Goal: Complete application form: Complete application form

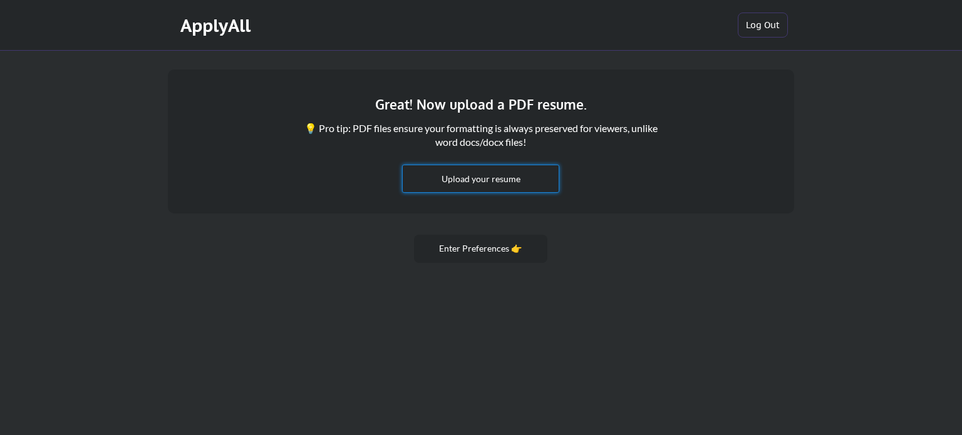
click at [479, 187] on input "file" at bounding box center [481, 178] width 156 height 27
type input "C:\fakepath\Sam_Biner_Leidos_SeniorAgenticAIScientist_Resume.pdf"
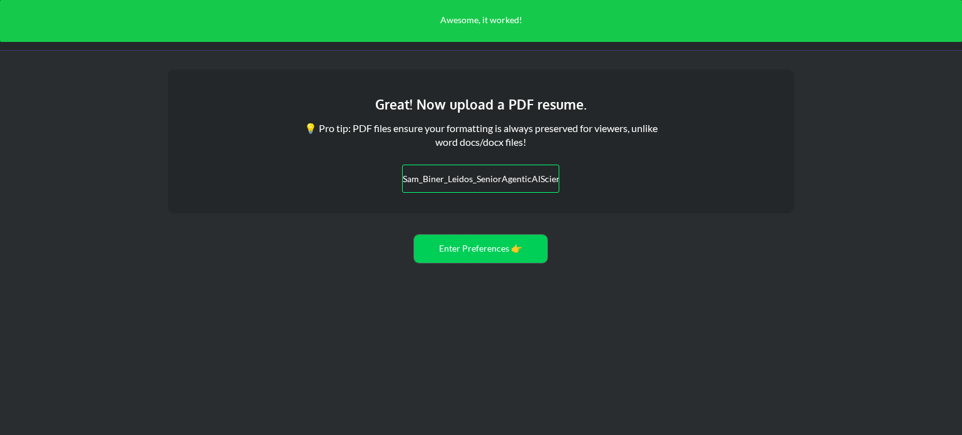
click at [475, 250] on button "Enter Preferences 👉" at bounding box center [480, 249] width 133 height 28
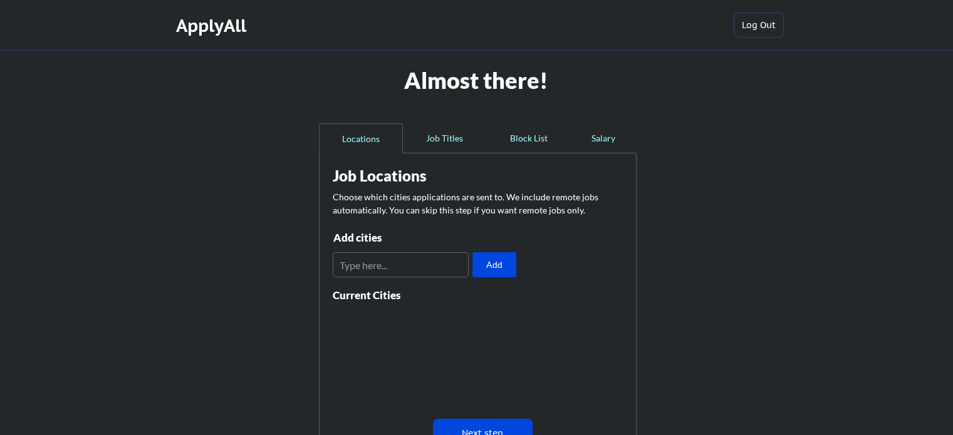
scroll to position [104, 0]
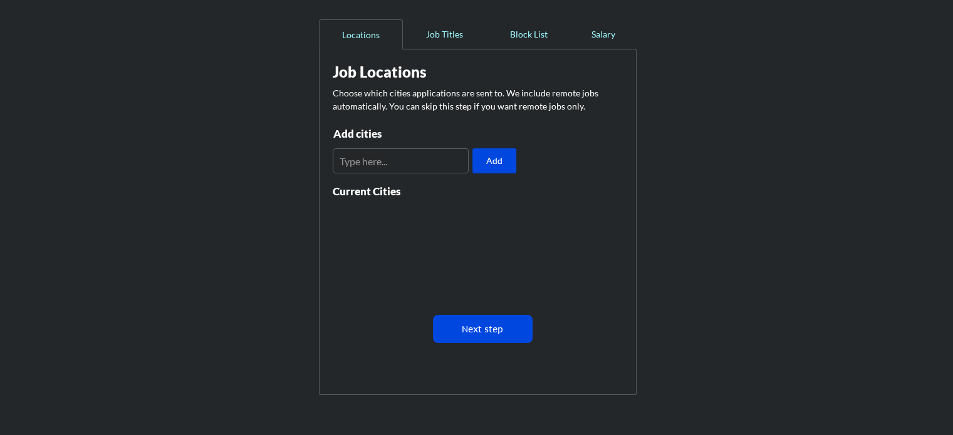
click at [410, 158] on input "input" at bounding box center [401, 160] width 136 height 25
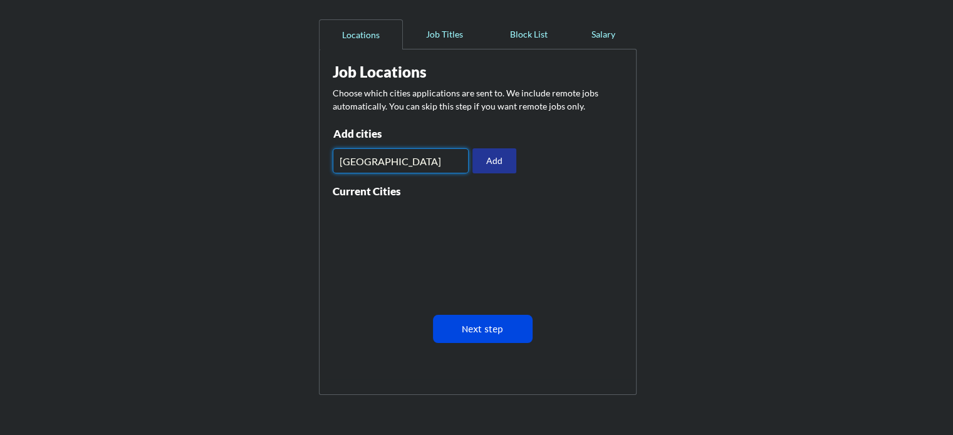
type input "los angeles"
click at [512, 152] on button "Add" at bounding box center [494, 160] width 44 height 25
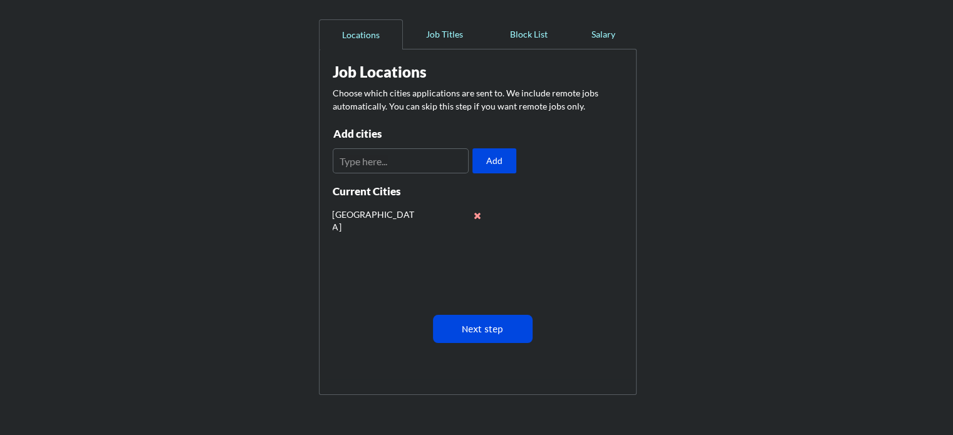
click at [476, 211] on button at bounding box center [477, 215] width 9 height 9
click at [414, 165] on input "input" at bounding box center [401, 160] width 136 height 25
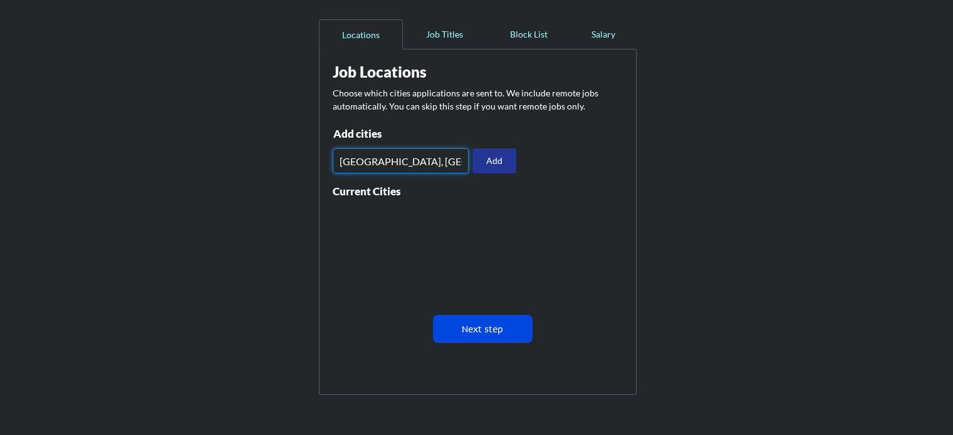
type input "Los Angeles, CA"
click at [493, 152] on button "Add" at bounding box center [494, 160] width 44 height 25
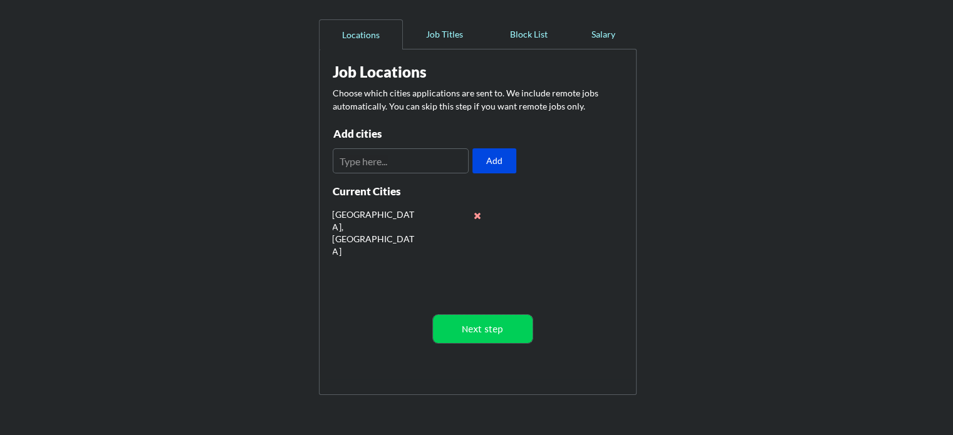
click at [472, 329] on button "Next step" at bounding box center [483, 329] width 100 height 28
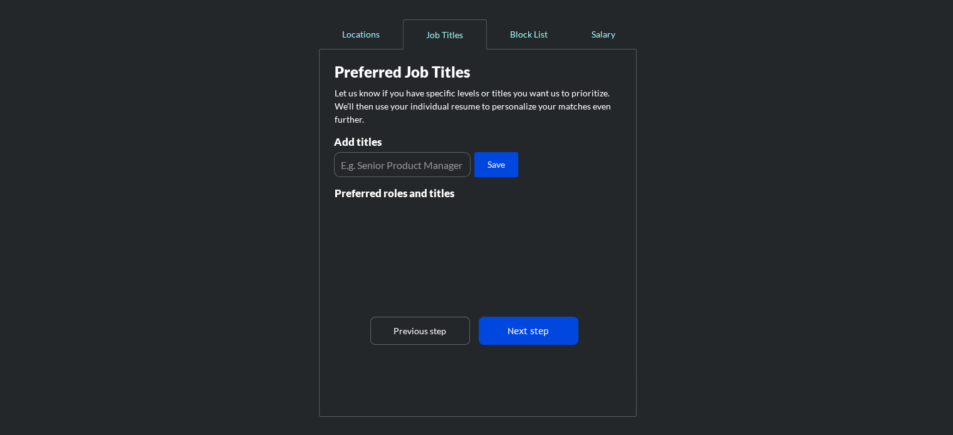
click at [393, 162] on input "input" at bounding box center [402, 164] width 137 height 25
type input "Data Scientist"
click at [393, 162] on input "input" at bounding box center [402, 164] width 137 height 25
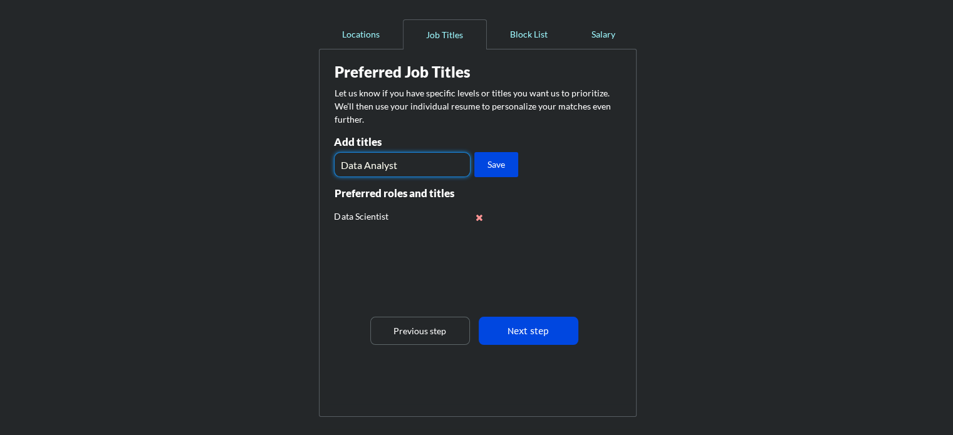
type input "Data Analyst"
click at [494, 166] on button "Save" at bounding box center [496, 164] width 44 height 25
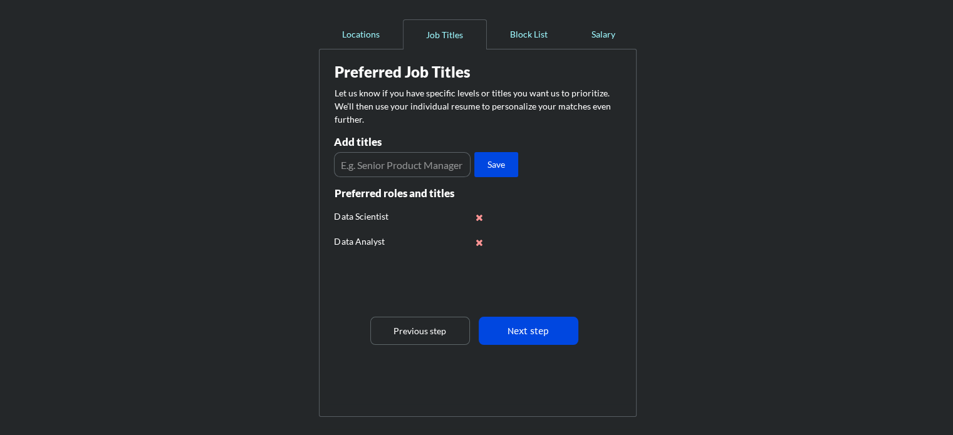
click at [425, 151] on div "Add titles" at bounding box center [400, 145] width 133 height 16
click at [425, 164] on input "input" at bounding box center [402, 164] width 137 height 25
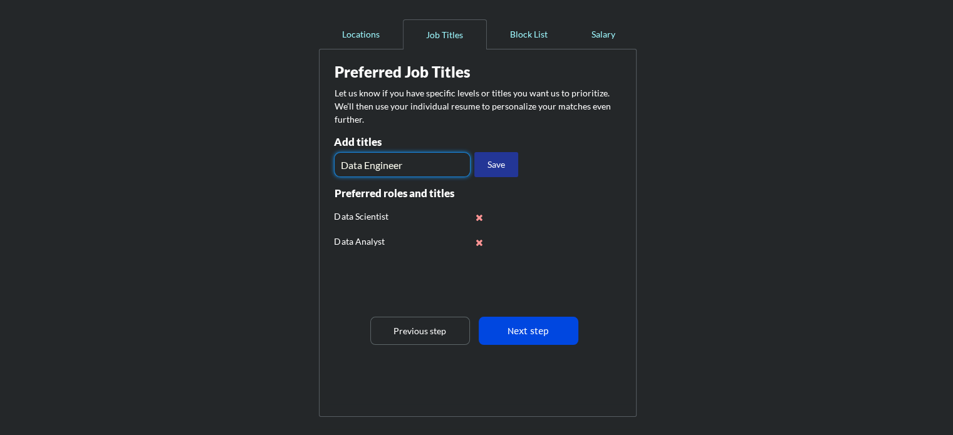
type input "Data Engineer"
click at [499, 174] on button "Save" at bounding box center [496, 164] width 44 height 25
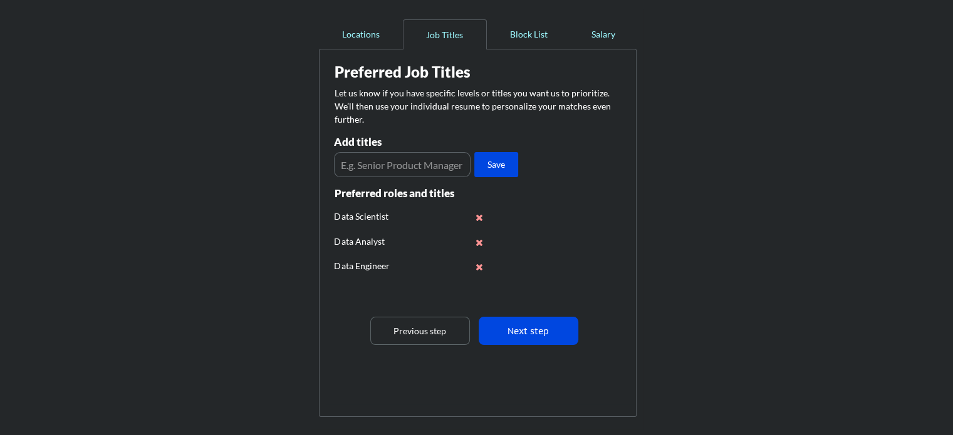
click at [430, 162] on input "input" at bounding box center [402, 164] width 137 height 25
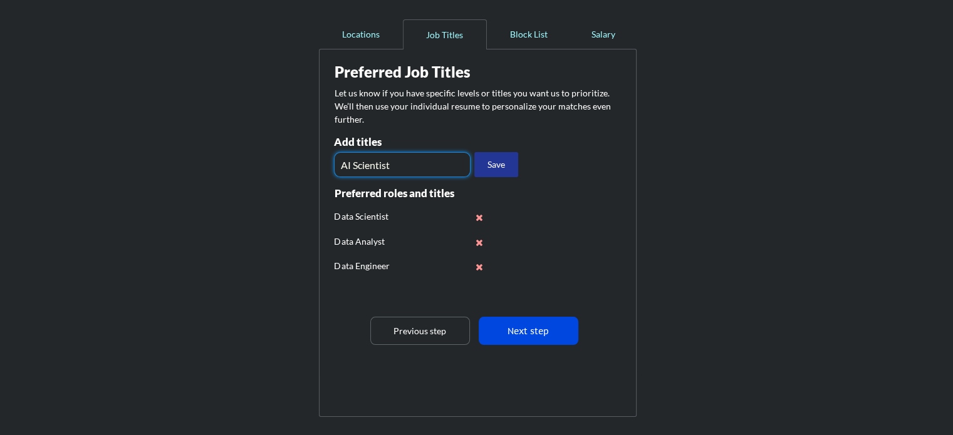
type input "AI Scientist"
click at [480, 170] on button "Save" at bounding box center [496, 164] width 44 height 25
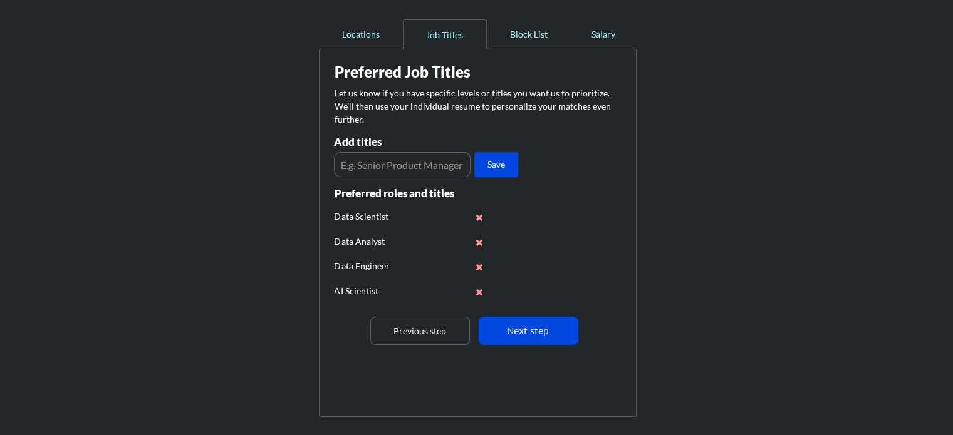
click at [420, 166] on input "input" at bounding box center [402, 164] width 137 height 25
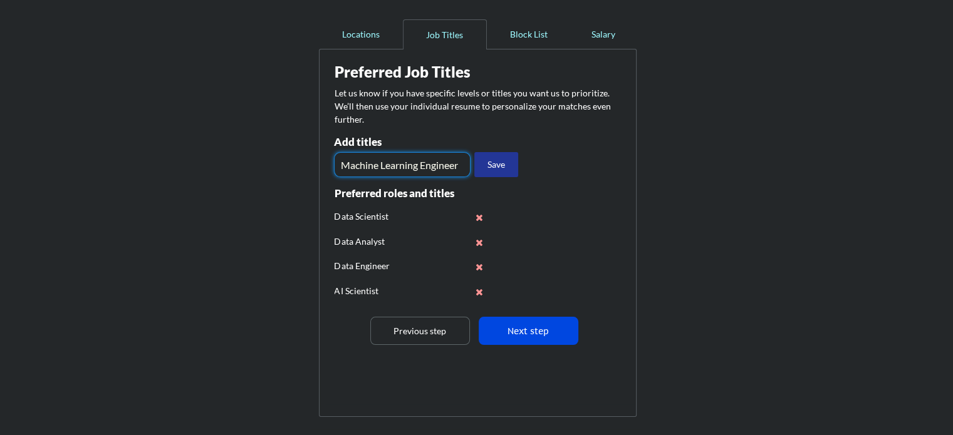
type input "Machine Learning Engineer"
click at [485, 163] on button "Save" at bounding box center [496, 164] width 44 height 25
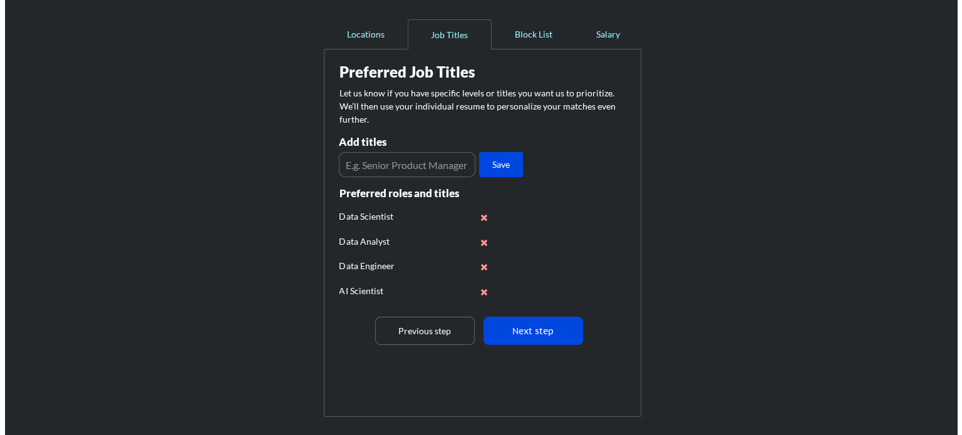
scroll to position [33, 0]
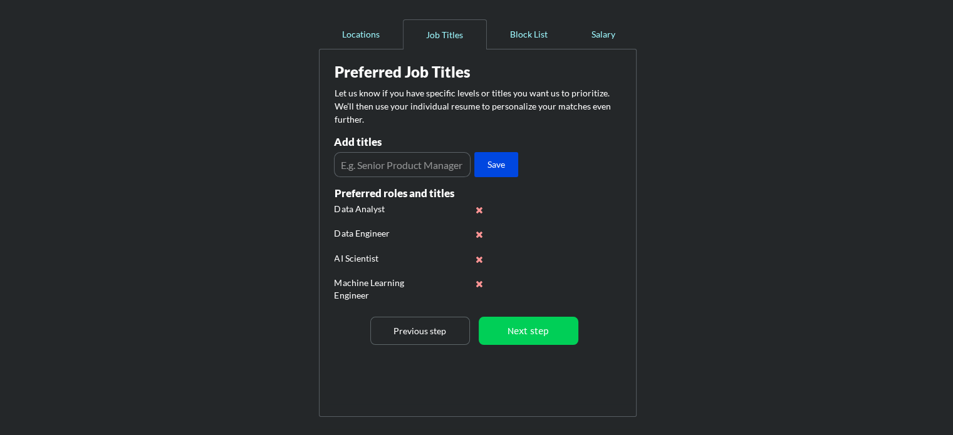
click at [520, 321] on button "Next step" at bounding box center [529, 331] width 100 height 28
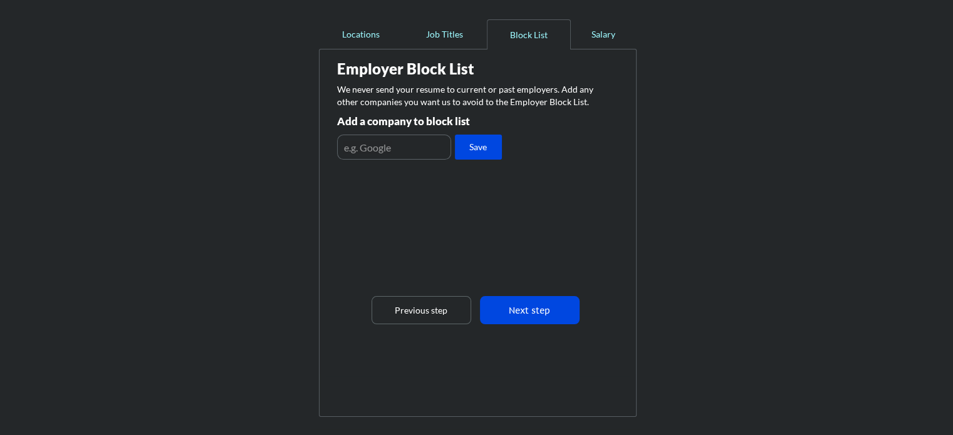
click at [413, 146] on input "input" at bounding box center [394, 147] width 114 height 25
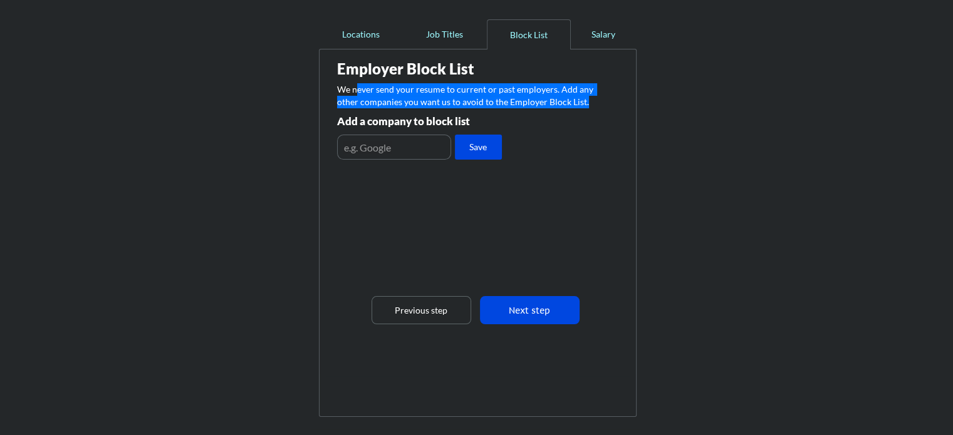
drag, startPoint x: 355, startPoint y: 90, endPoint x: 596, endPoint y: 98, distance: 241.3
click at [596, 98] on div "We never send your resume to current or past employers. Add any other companies…" at bounding box center [469, 95] width 264 height 24
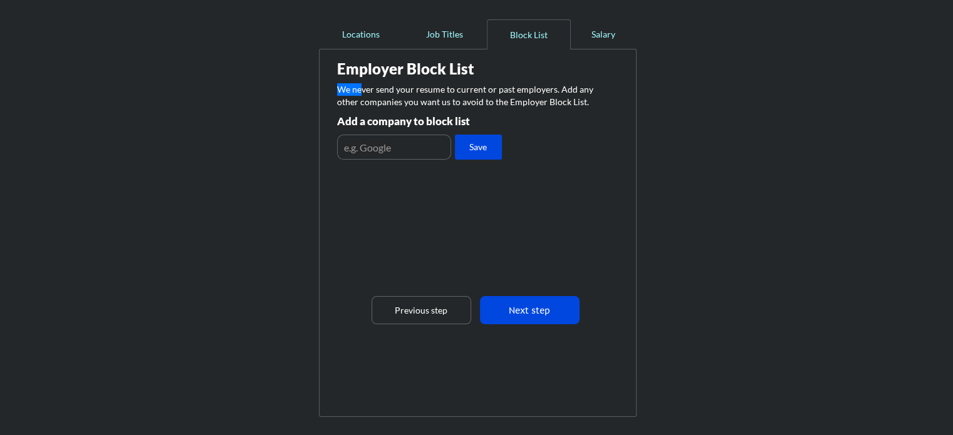
drag, startPoint x: 549, startPoint y: 94, endPoint x: 361, endPoint y: 90, distance: 188.6
click at [361, 90] on div "Employer Block List We never send your resume to current or past employers. Add…" at bounding box center [478, 215] width 304 height 324
click at [361, 90] on div "We never send your resume to current or past employers. Add any other companies…" at bounding box center [469, 95] width 264 height 24
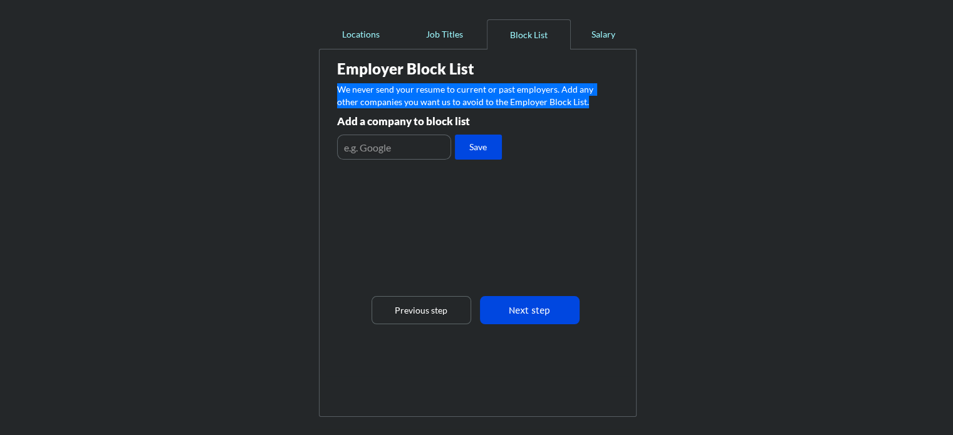
drag, startPoint x: 584, startPoint y: 96, endPoint x: 334, endPoint y: 90, distance: 250.0
click at [334, 90] on div "Employer Block List We never send your resume to current or past employers. Add…" at bounding box center [478, 215] width 304 height 324
click at [338, 86] on div "We never send your resume to current or past employers. Add any other companies…" at bounding box center [469, 95] width 264 height 24
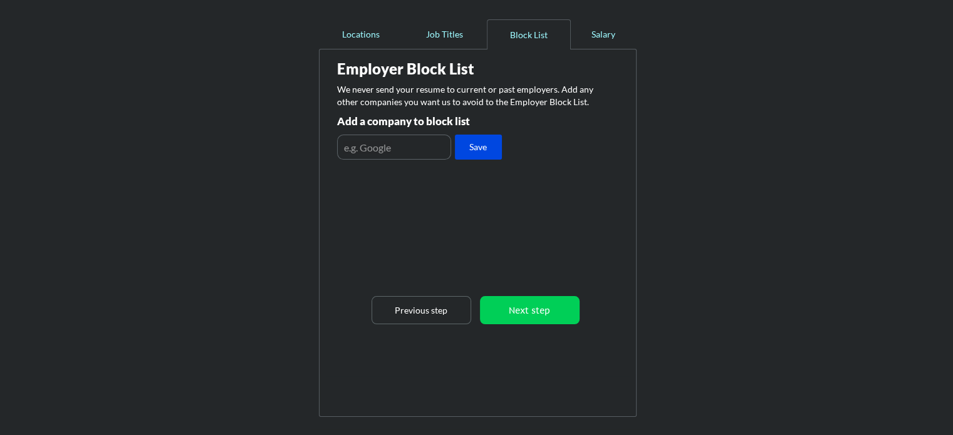
click at [527, 318] on button "Next step" at bounding box center [530, 310] width 100 height 28
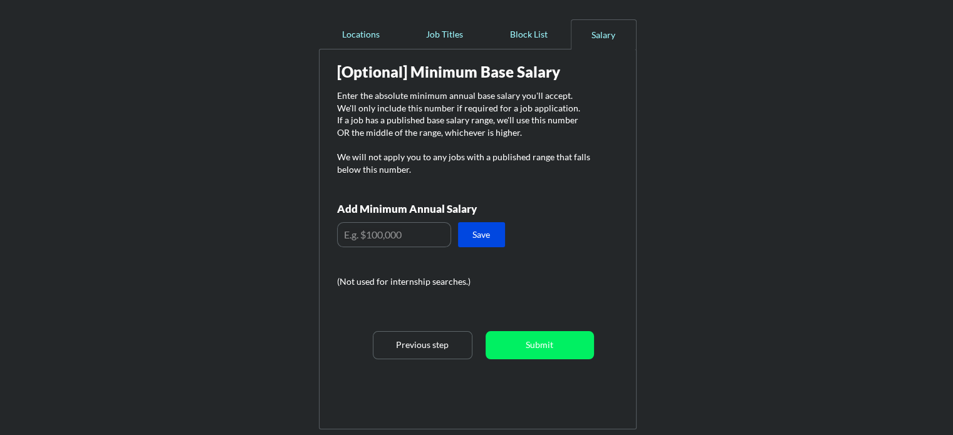
click at [358, 237] on input "input" at bounding box center [394, 234] width 114 height 25
click at [371, 235] on input "input" at bounding box center [394, 234] width 114 height 25
type input "$70,000"
click at [487, 232] on button "Save" at bounding box center [481, 234] width 47 height 25
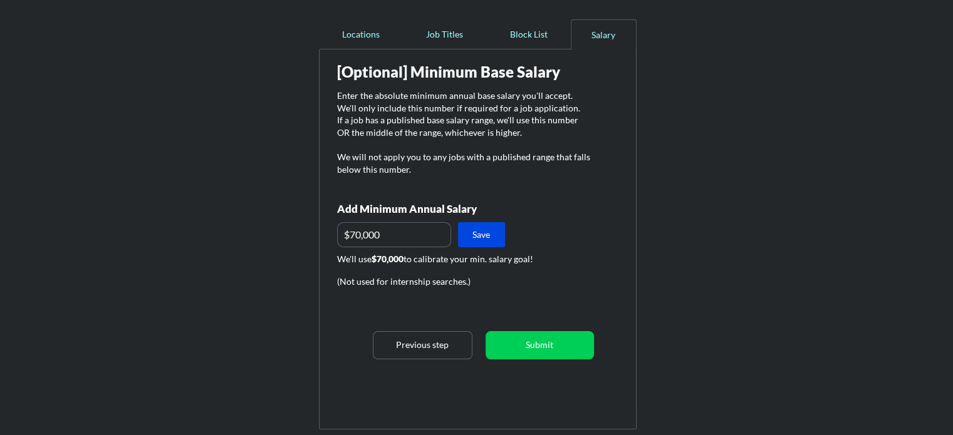
click at [530, 345] on button "Submit" at bounding box center [539, 345] width 108 height 28
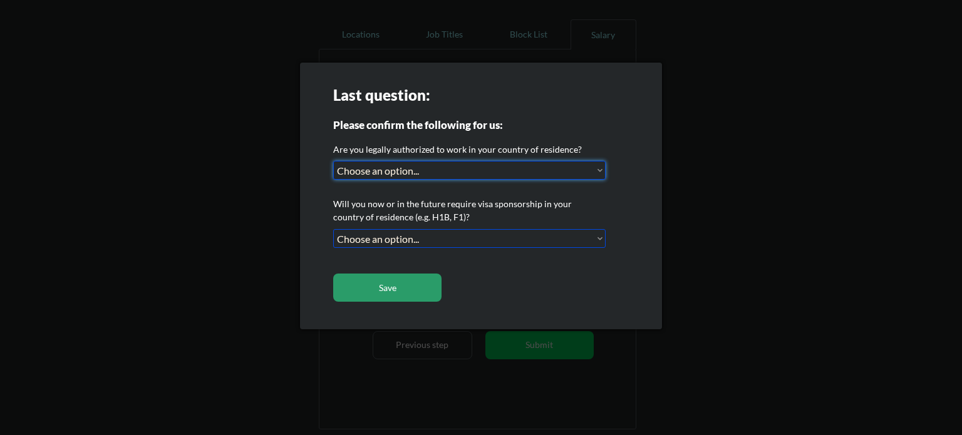
click at [384, 167] on select "Choose an option... Yes, I am a US Citizen Yes, I am a Canadian Citizen Yes, I …" at bounding box center [469, 170] width 272 height 19
click at [333, 161] on select "Choose an option... Yes, I am a US Citizen Yes, I am a Canadian Citizen Yes, I …" at bounding box center [469, 170] width 272 height 19
click at [423, 167] on select "Choose an option... Yes, I am a US Citizen Yes, I am a Canadian Citizen Yes, I …" at bounding box center [469, 170] width 272 height 19
click at [333, 161] on select "Choose an option... Yes, I am a US Citizen Yes, I am a Canadian Citizen Yes, I …" at bounding box center [469, 170] width 272 height 19
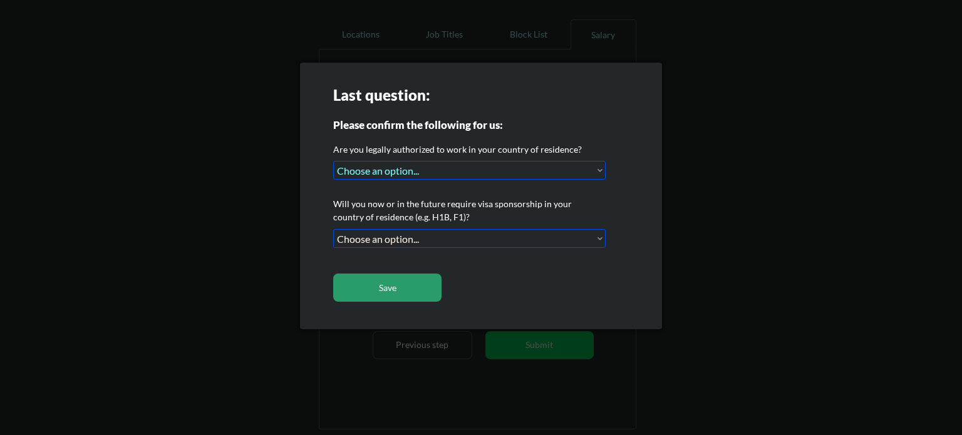
select select ""PLACEHOLDER_1427118222253""
click at [393, 287] on button "Save" at bounding box center [387, 288] width 108 height 28
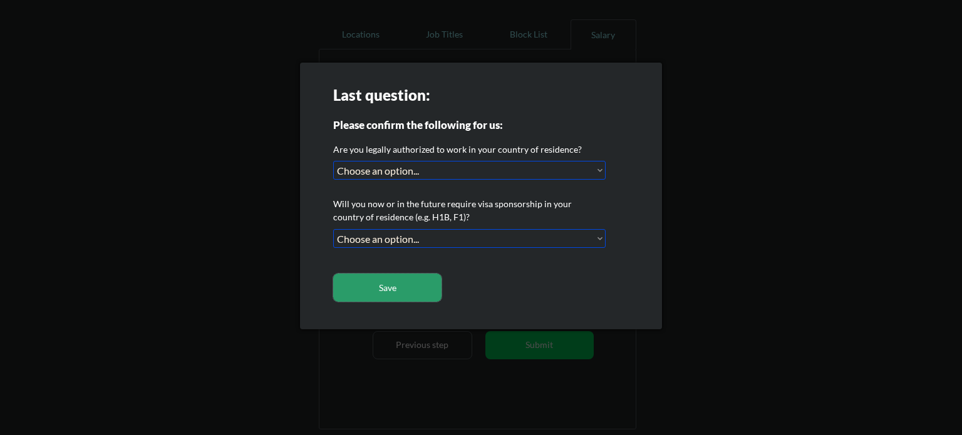
click at [393, 287] on button "Save" at bounding box center [387, 288] width 108 height 28
click at [398, 234] on select "Choose an option... No, I will not need sponsorship Yes, I will need sponsorship" at bounding box center [469, 238] width 272 height 19
select select ""no__i_will_not_need_sponsorship""
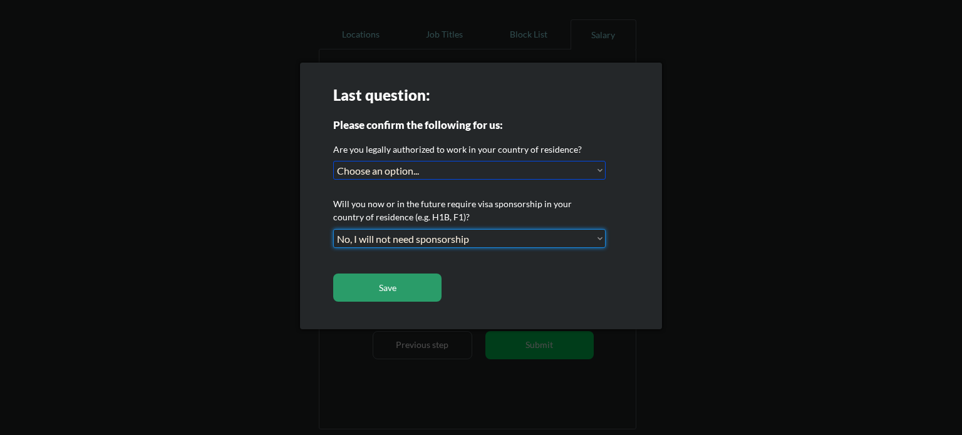
click at [333, 229] on select "Choose an option... No, I will not need sponsorship Yes, I will need sponsorship" at bounding box center [469, 238] width 272 height 19
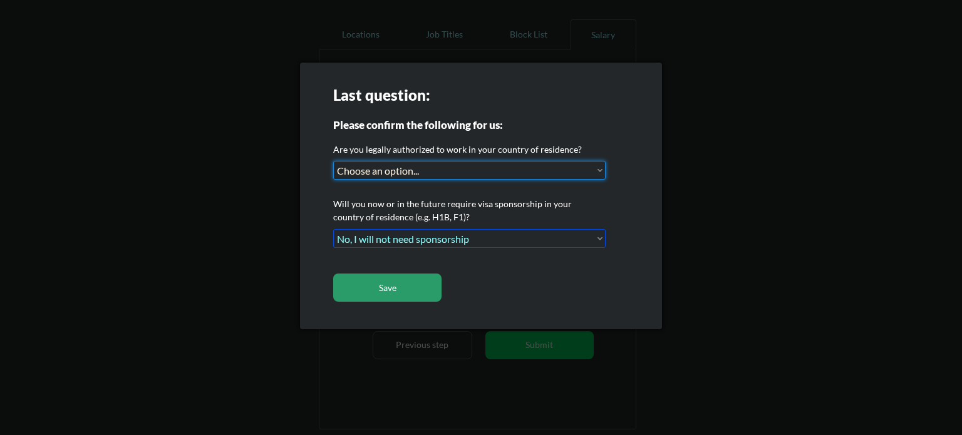
click at [403, 168] on select "Choose an option... Yes, I am a US Citizen Yes, I am a Canadian Citizen Yes, I …" at bounding box center [469, 170] width 272 height 19
click at [333, 161] on select "Choose an option... Yes, I am a US Citizen Yes, I am a Canadian Citizen Yes, I …" at bounding box center [469, 170] width 272 height 19
click at [396, 165] on select "Choose an option... Yes, I am a US Citizen Yes, I am a Canadian Citizen Yes, I …" at bounding box center [469, 170] width 272 height 19
click at [333, 161] on select "Choose an option... Yes, I am a US Citizen Yes, I am a Canadian Citizen Yes, I …" at bounding box center [469, 170] width 272 height 19
click at [485, 173] on select "Choose an option... Yes, I am a US Citizen Yes, I am a Canadian Citizen Yes, I …" at bounding box center [469, 170] width 272 height 19
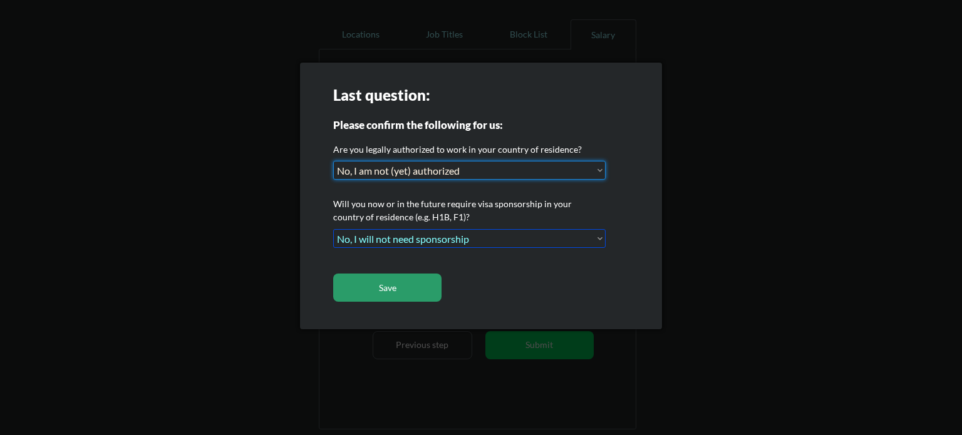
click at [333, 161] on select "Choose an option... Yes, I am a US Citizen Yes, I am a Canadian Citizen Yes, I …" at bounding box center [469, 170] width 272 height 19
click at [386, 292] on button "Save" at bounding box center [387, 288] width 108 height 28
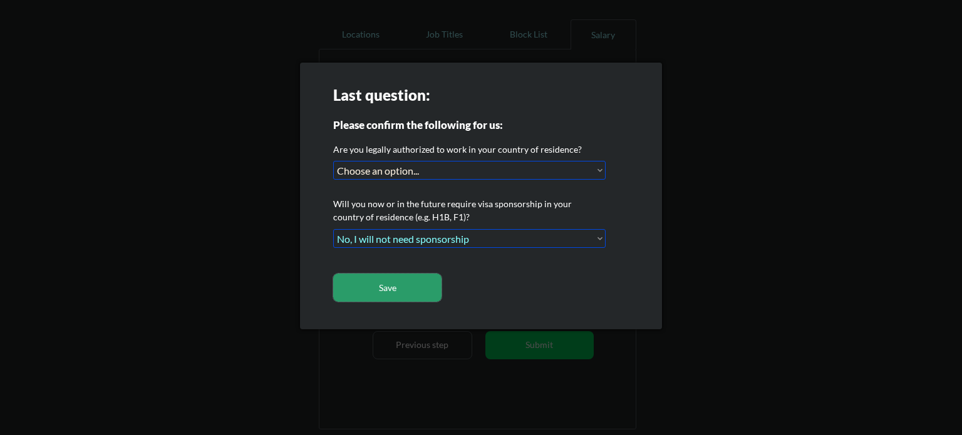
click at [386, 292] on button "Save" at bounding box center [387, 288] width 108 height 28
click at [720, 170] on div at bounding box center [481, 217] width 962 height 435
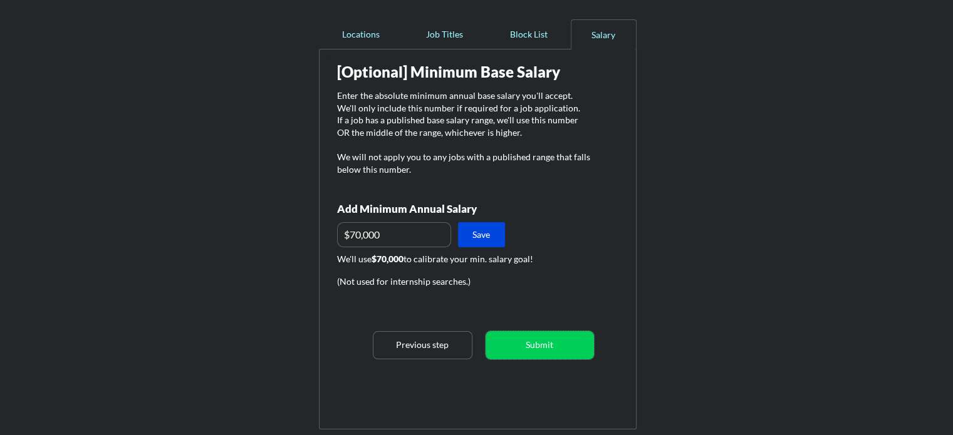
click at [521, 338] on button "Submit" at bounding box center [539, 345] width 108 height 28
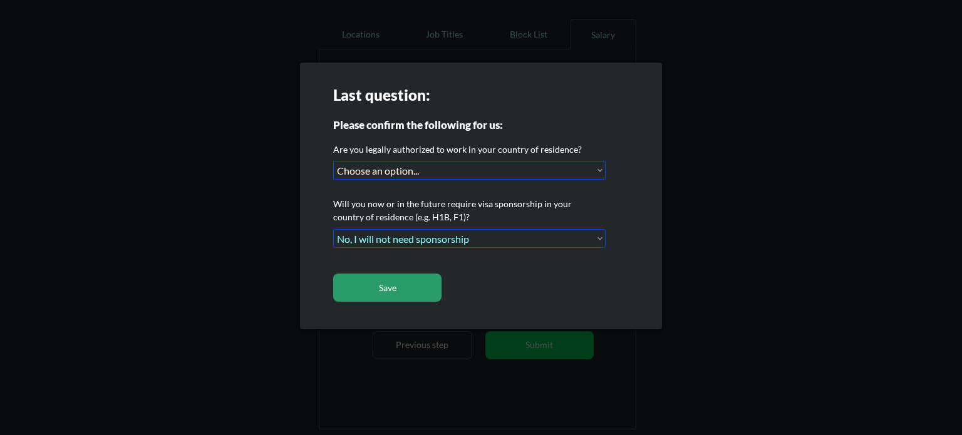
click at [449, 172] on select "Choose an option... Yes, I am a US Citizen Yes, I am a Canadian Citizen Yes, I …" at bounding box center [469, 170] width 272 height 19
click at [333, 161] on select "Choose an option... Yes, I am a US Citizen Yes, I am a Canadian Citizen Yes, I …" at bounding box center [469, 170] width 272 height 19
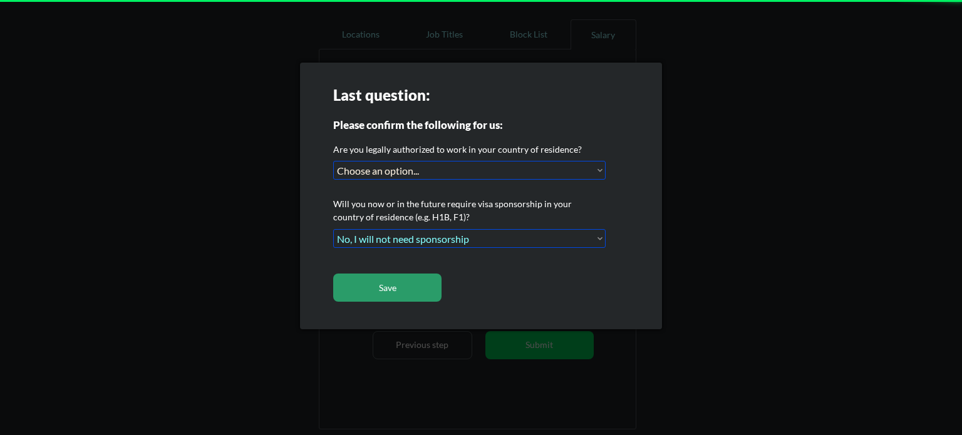
select select ""PLACEHOLDER_1427118222253""
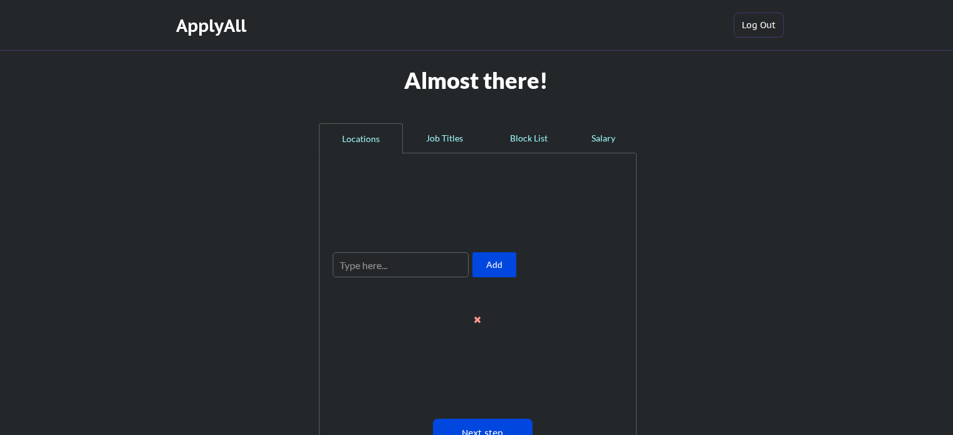
scroll to position [104, 0]
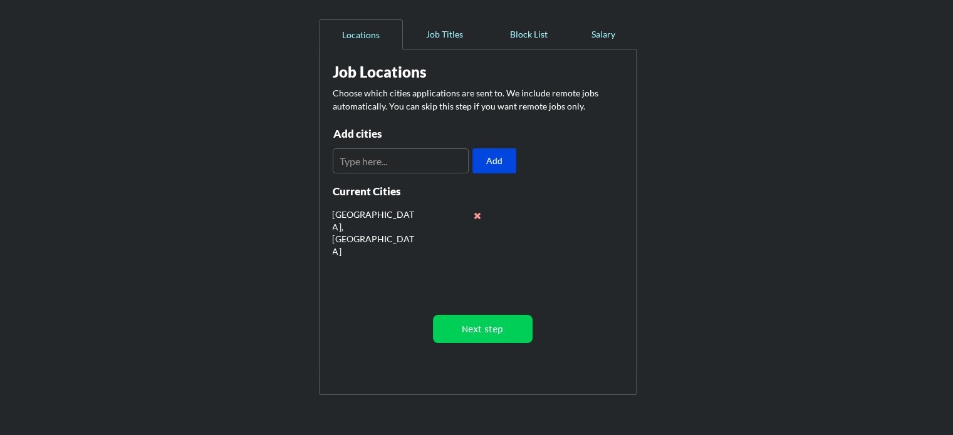
click at [491, 323] on button "Next step" at bounding box center [483, 329] width 100 height 28
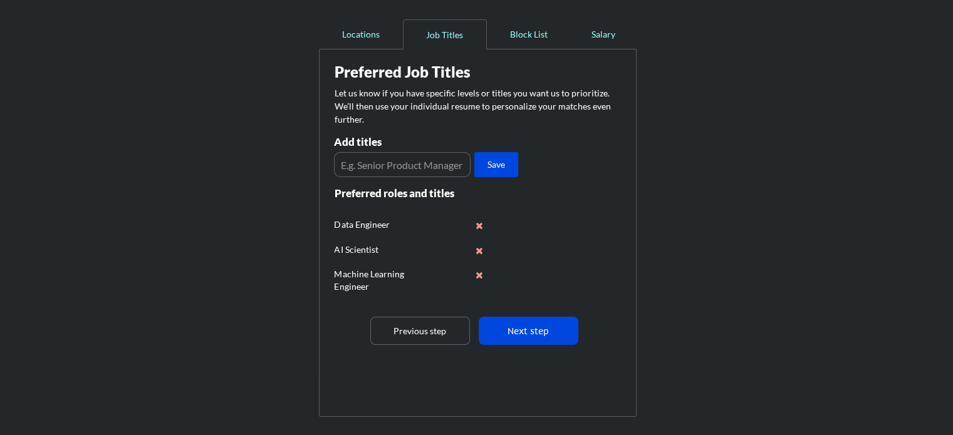
scroll to position [58, 0]
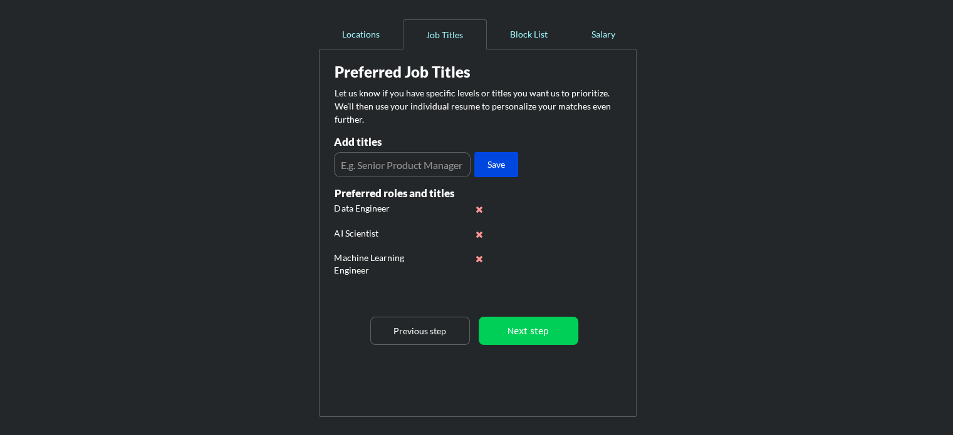
click at [523, 329] on button "Next step" at bounding box center [529, 331] width 100 height 28
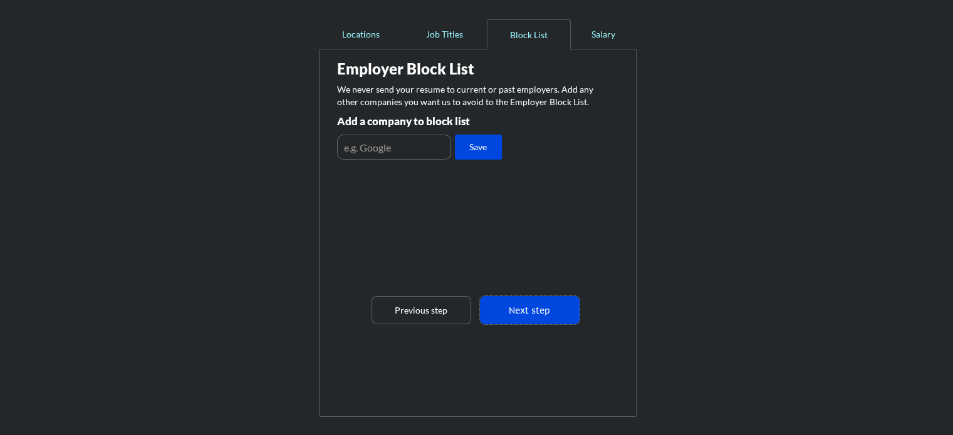
click at [539, 309] on button "Next step" at bounding box center [530, 310] width 100 height 28
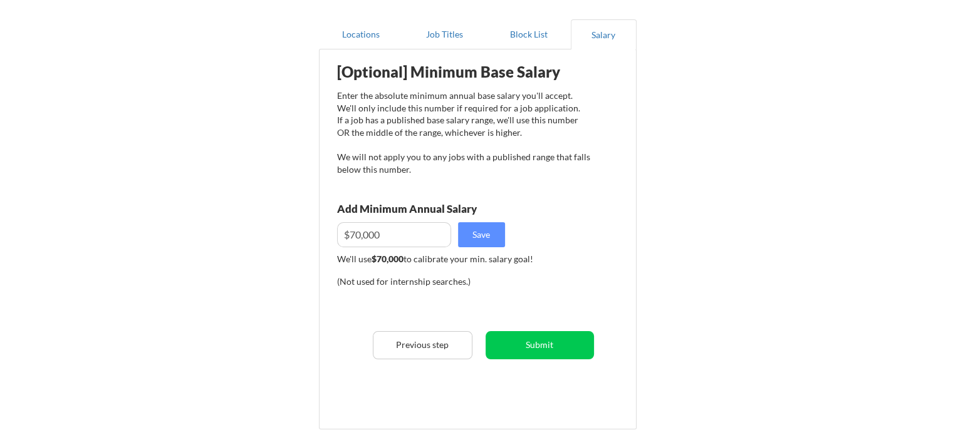
drag, startPoint x: 781, startPoint y: 144, endPoint x: 743, endPoint y: 209, distance: 75.5
click at [781, 144] on div "Almost there! Locations Job Titles Block List Salary Employer Block List We nev…" at bounding box center [476, 220] width 953 height 648
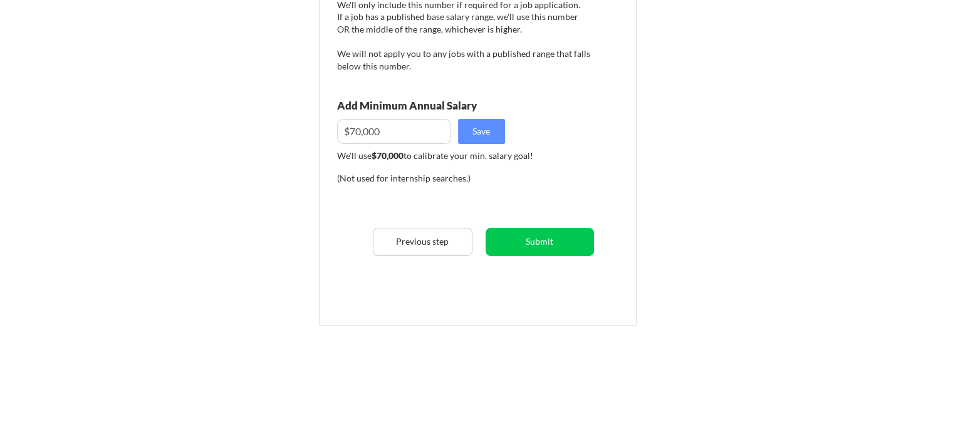
scroll to position [213, 0]
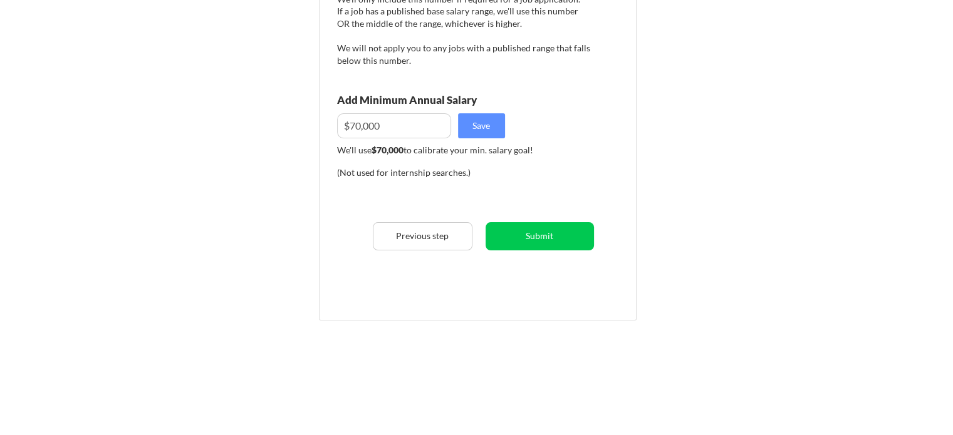
click at [531, 235] on button "Submit" at bounding box center [539, 236] width 108 height 28
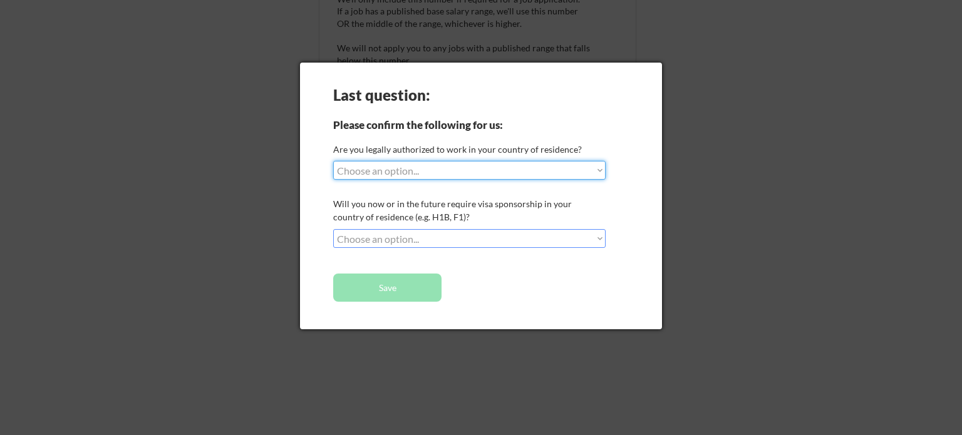
click at [448, 165] on select "Choose an option... Yes, I am a US Citizen Yes, I am a Canadian Citizen Yes, I …" at bounding box center [469, 170] width 272 height 19
click at [333, 161] on select "Choose an option... Yes, I am a US Citizen Yes, I am a Canadian Citizen Yes, I …" at bounding box center [469, 170] width 272 height 19
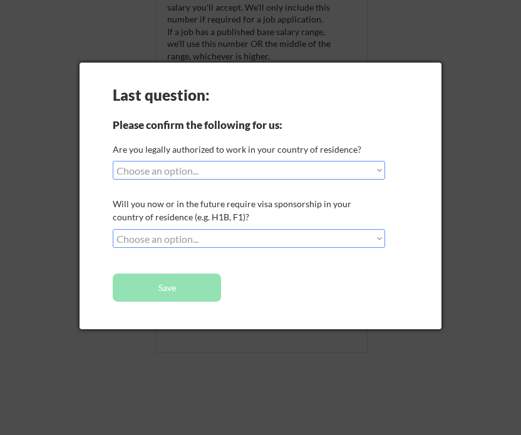
click at [254, 175] on select "Choose an option... Yes, I am a US Citizen Yes, I am a Canadian Citizen Yes, I …" at bounding box center [249, 170] width 272 height 19
click at [113, 161] on select "Choose an option... Yes, I am a US Citizen Yes, I am a Canadian Citizen Yes, I …" at bounding box center [249, 170] width 272 height 19
select select ""PLACEHOLDER_1427118222253""
click at [318, 25] on div at bounding box center [260, 217] width 521 height 435
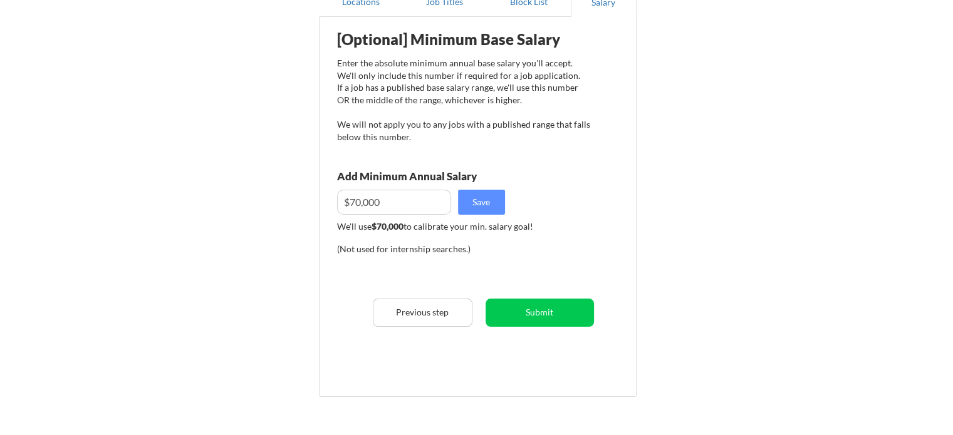
scroll to position [0, 0]
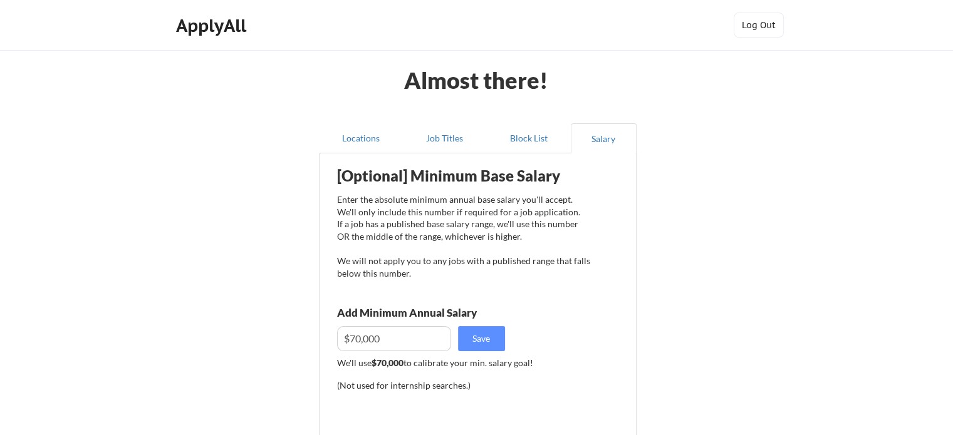
click at [223, 28] on div "ApplyAll" at bounding box center [213, 25] width 74 height 21
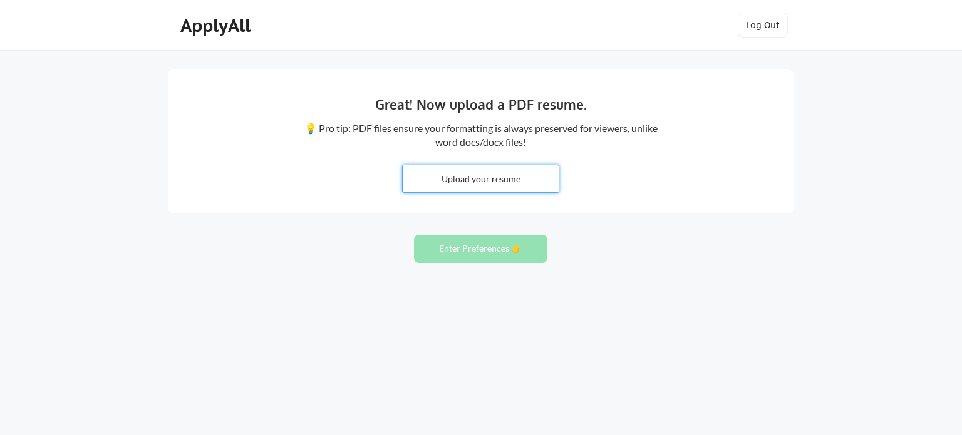
click at [476, 172] on input "file" at bounding box center [481, 178] width 156 height 27
type input "C:\fakepath\Sam_Biner_CrowdStrike_SrMLE_Resume.pdf"
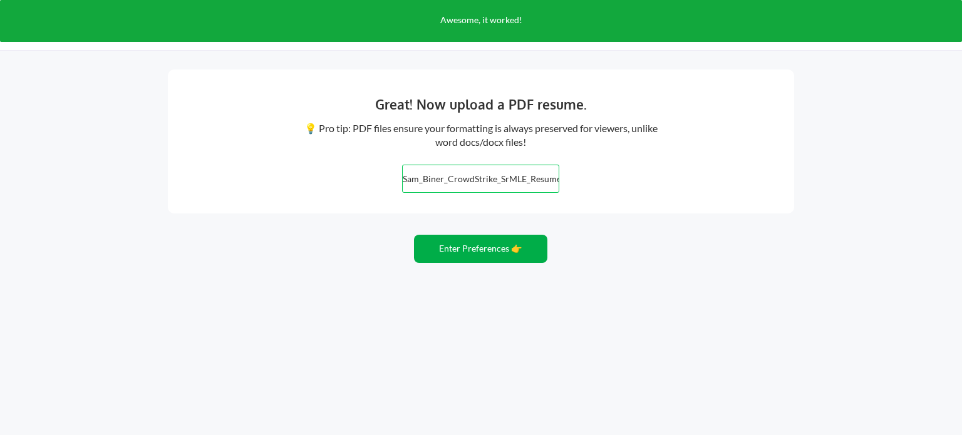
click at [473, 252] on button "Enter Preferences 👉" at bounding box center [480, 249] width 133 height 28
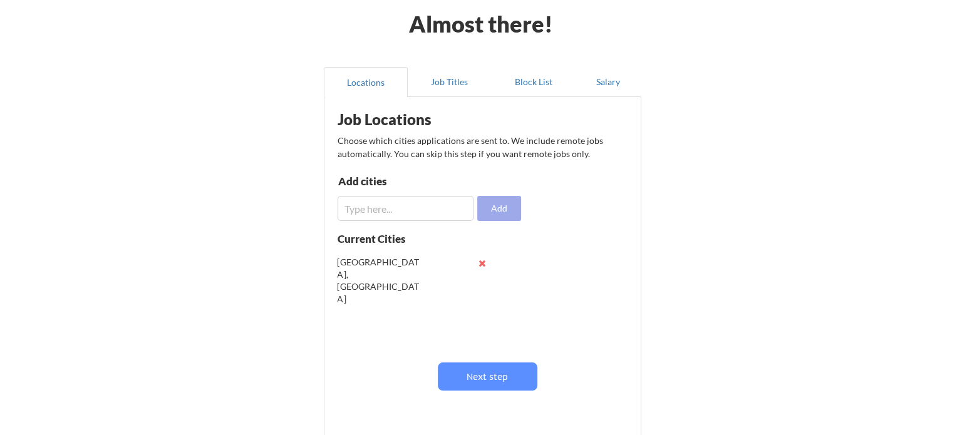
scroll to position [104, 0]
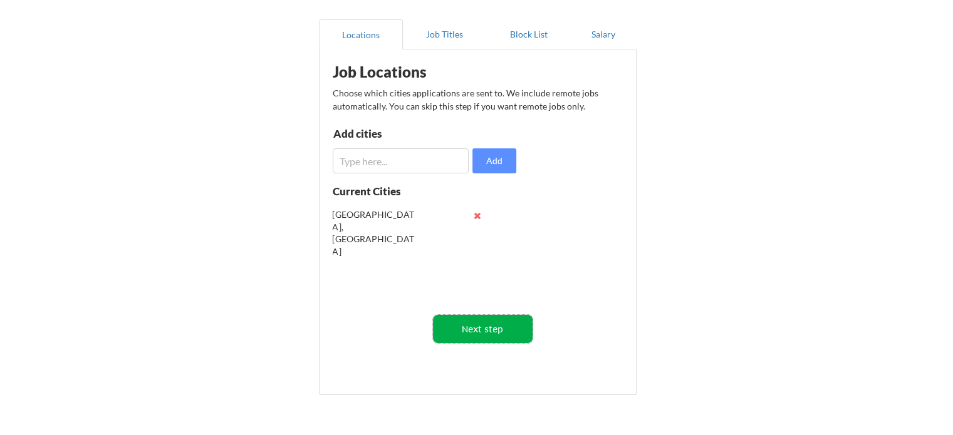
click at [486, 318] on button "Next step" at bounding box center [483, 329] width 100 height 28
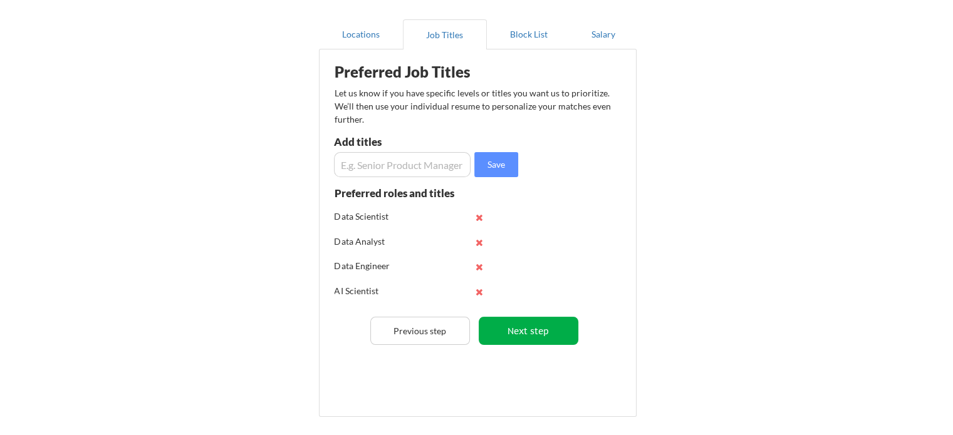
click at [515, 328] on button "Next step" at bounding box center [529, 331] width 100 height 28
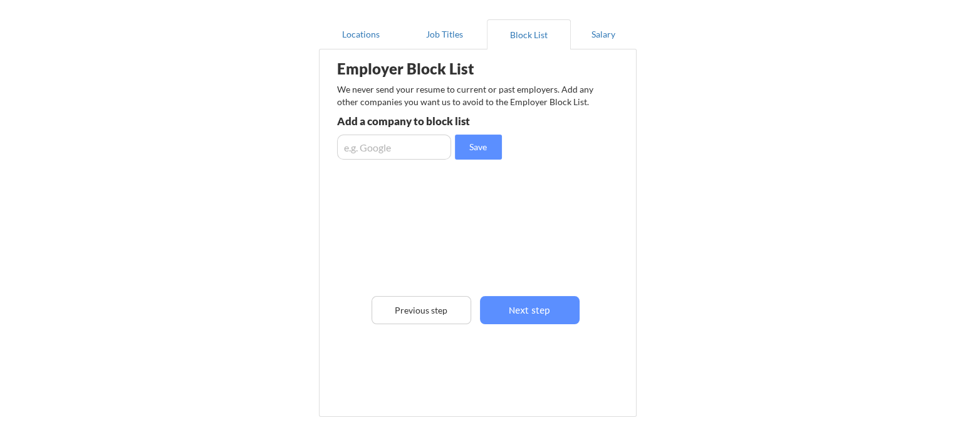
click at [522, 314] on button "Next step" at bounding box center [530, 310] width 100 height 28
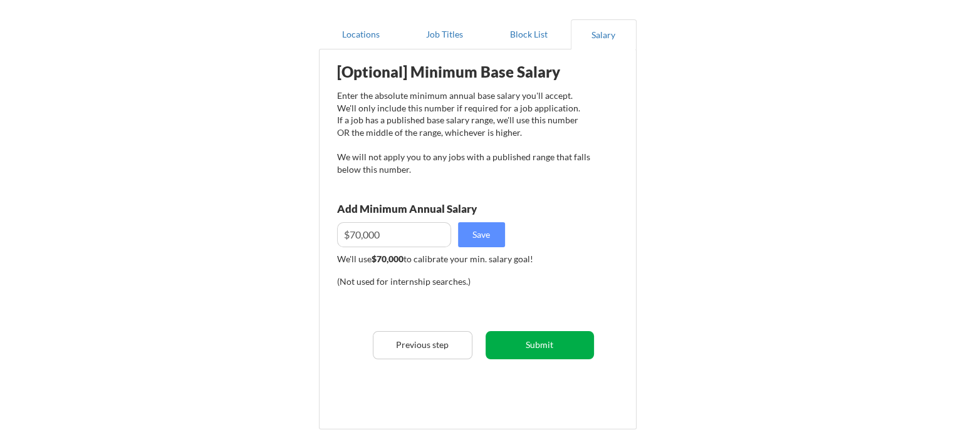
click at [566, 344] on button "Submit" at bounding box center [539, 345] width 108 height 28
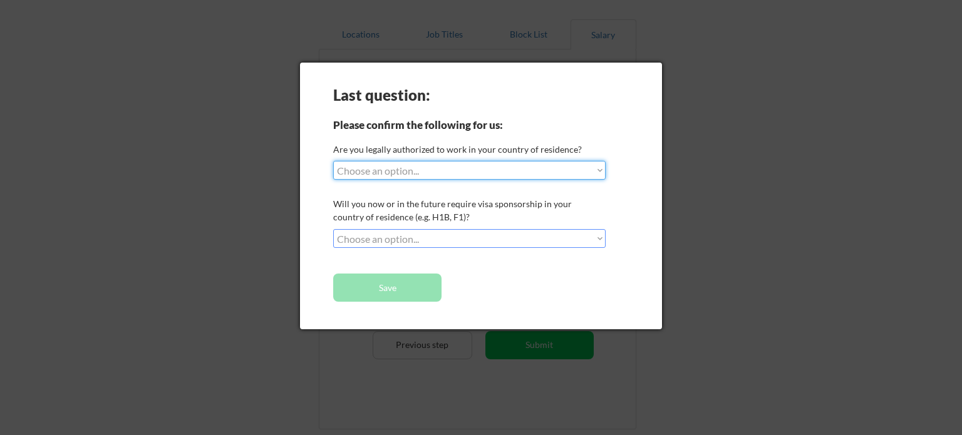
click at [436, 170] on select "Choose an option... Yes, I am a US Citizen Yes, I am a Canadian Citizen Yes, I …" at bounding box center [469, 170] width 272 height 19
select select ""BLANK_1427118194589""
click at [333, 161] on select "Choose an option... Yes, I am a US Citizen Yes, I am a Canadian Citizen Yes, I …" at bounding box center [469, 170] width 272 height 19
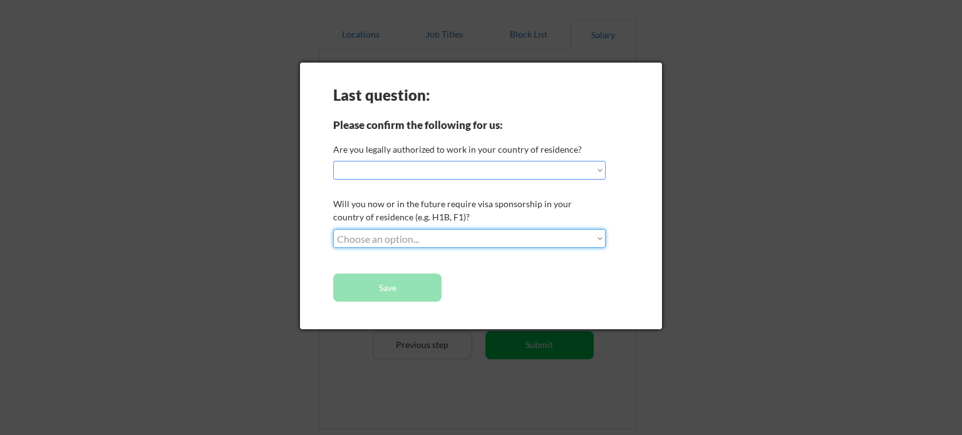
click at [395, 245] on select "Choose an option... No, I will not need sponsorship Yes, I will need sponsorship" at bounding box center [469, 238] width 272 height 19
select select ""no__i_will_not_need_sponsorship""
click at [333, 229] on select "Choose an option... No, I will not need sponsorship Yes, I will need sponsorship" at bounding box center [469, 238] width 272 height 19
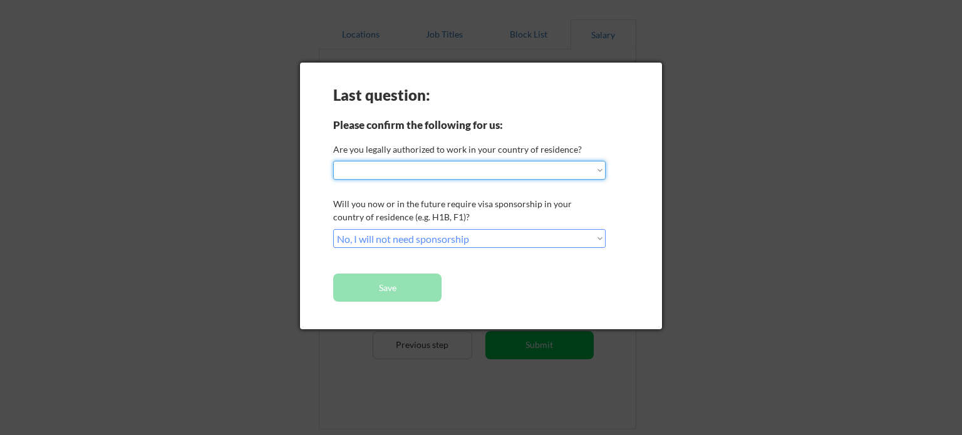
click at [444, 167] on select "Choose an option... Yes, I am a US Citizen Yes, I am a Canadian Citizen Yes, I …" at bounding box center [469, 170] width 272 height 19
click at [333, 161] on select "Choose an option... Yes, I am a US Citizen Yes, I am a Canadian Citizen Yes, I …" at bounding box center [469, 170] width 272 height 19
click at [388, 171] on select "Choose an option... Yes, I am a US Citizen Yes, I am a Canadian Citizen Yes, I …" at bounding box center [469, 170] width 272 height 19
click at [333, 161] on select "Choose an option... Yes, I am a US Citizen Yes, I am a Canadian Citizen Yes, I …" at bounding box center [469, 170] width 272 height 19
click at [467, 156] on div "Last question: Please confirm the following for us: Are you legally authorized …" at bounding box center [481, 196] width 362 height 267
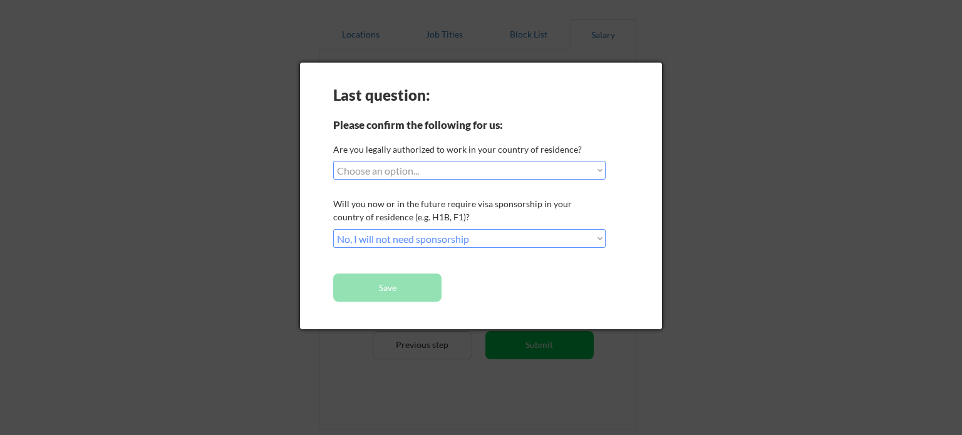
click at [479, 156] on div "Are you legally authorized to work in your country of residence?" at bounding box center [467, 150] width 269 height 14
click at [499, 162] on select "Choose an option... Yes, I am a [DEMOGRAPHIC_DATA] Citizen Yes, I am a [DEMOGRA…" at bounding box center [469, 170] width 272 height 19
click at [333, 161] on select "Choose an option... Yes, I am a [DEMOGRAPHIC_DATA] Citizen Yes, I am a [DEMOGRA…" at bounding box center [469, 170] width 272 height 19
click at [475, 168] on select "Choose an option... Yes, I am a [DEMOGRAPHIC_DATA] Citizen Yes, I am a [DEMOGRA…" at bounding box center [469, 170] width 272 height 19
click at [333, 161] on select "Choose an option... Yes, I am a [DEMOGRAPHIC_DATA] Citizen Yes, I am a [DEMOGRA…" at bounding box center [469, 170] width 272 height 19
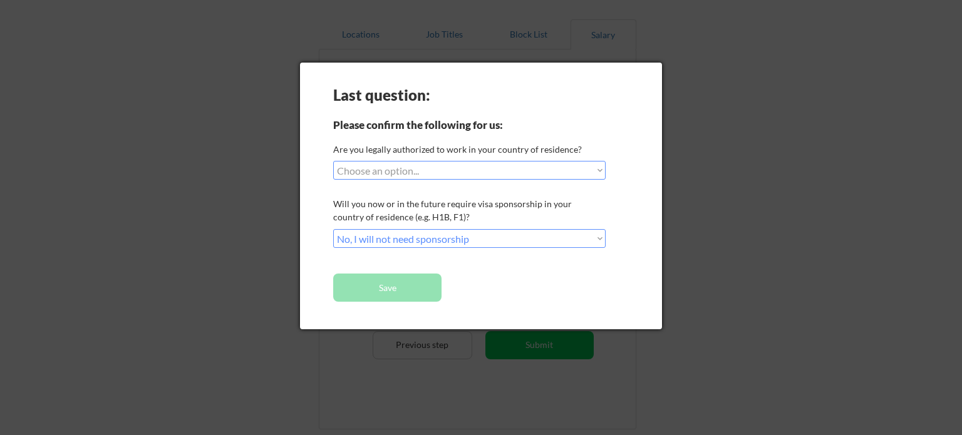
click at [450, 173] on select "Choose an option... Yes, I am a [DEMOGRAPHIC_DATA] Citizen Yes, I am a [DEMOGRA…" at bounding box center [469, 170] width 272 height 19
click at [333, 161] on select "Choose an option... Yes, I am a [DEMOGRAPHIC_DATA] Citizen Yes, I am a [DEMOGRA…" at bounding box center [469, 170] width 272 height 19
click at [460, 179] on select "Choose an option... Yes, I am a [DEMOGRAPHIC_DATA] Citizen Yes, I am a [DEMOGRA…" at bounding box center [469, 170] width 272 height 19
click at [333, 161] on select "Choose an option... Yes, I am a [DEMOGRAPHIC_DATA] Citizen Yes, I am a [DEMOGRA…" at bounding box center [469, 170] width 272 height 19
click at [468, 177] on select "Choose an option... Yes, I am a [DEMOGRAPHIC_DATA] Citizen Yes, I am a [DEMOGRA…" at bounding box center [469, 170] width 272 height 19
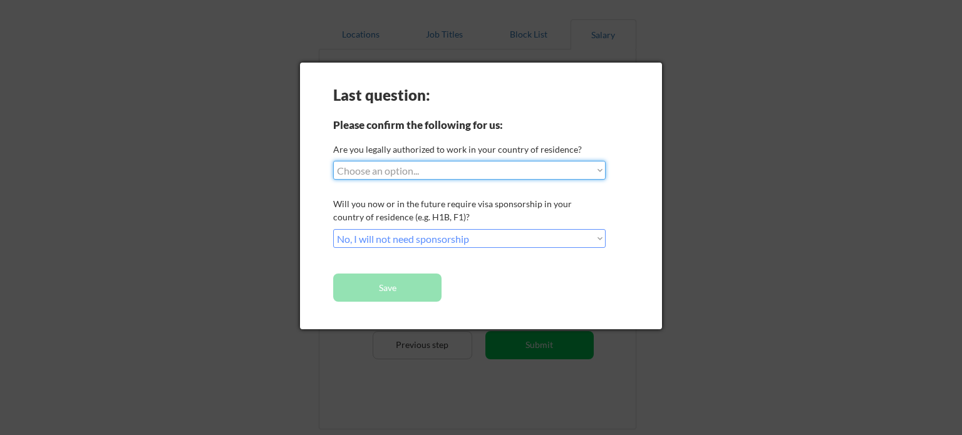
click at [333, 161] on select "Choose an option... Yes, I am a [DEMOGRAPHIC_DATA] Citizen Yes, I am a [DEMOGRA…" at bounding box center [469, 170] width 272 height 19
click at [396, 295] on button "Save" at bounding box center [387, 288] width 108 height 28
click at [395, 291] on button "Save" at bounding box center [387, 288] width 108 height 28
click at [398, 287] on button "Save" at bounding box center [387, 288] width 108 height 28
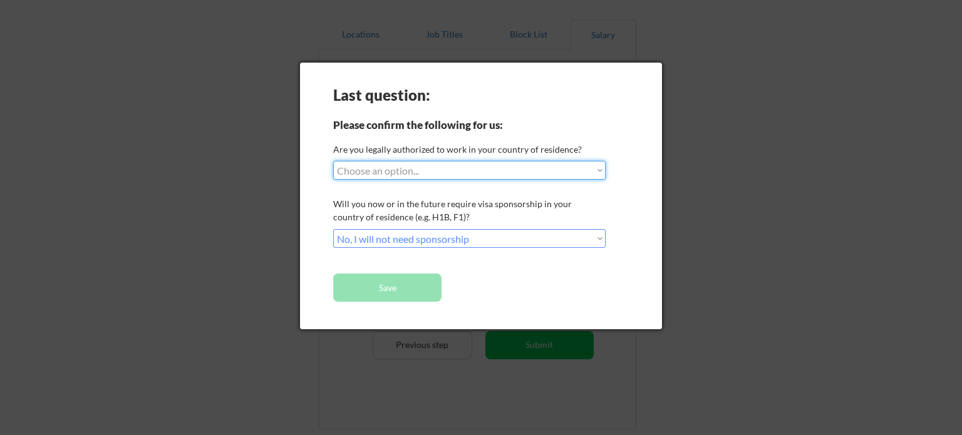
click at [422, 175] on select "Choose an option... Yes, I am a [DEMOGRAPHIC_DATA] Citizen Yes, I am a [DEMOGRA…" at bounding box center [469, 170] width 272 height 19
click at [333, 161] on select "Choose an option... Yes, I am a [DEMOGRAPHIC_DATA] Citizen Yes, I am a [DEMOGRA…" at bounding box center [469, 170] width 272 height 19
click at [418, 167] on select "Choose an option... Yes, I am a [DEMOGRAPHIC_DATA] Citizen Yes, I am a [DEMOGRA…" at bounding box center [469, 170] width 272 height 19
click at [333, 161] on select "Choose an option... Yes, I am a [DEMOGRAPHIC_DATA] Citizen Yes, I am a [DEMOGRA…" at bounding box center [469, 170] width 272 height 19
drag, startPoint x: 433, startPoint y: 162, endPoint x: 433, endPoint y: 170, distance: 7.5
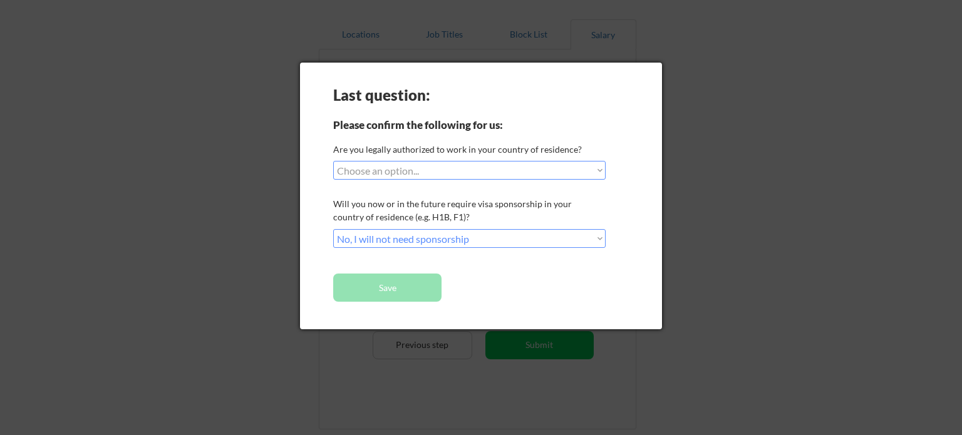
click at [433, 163] on select "Choose an option... Yes, I am a [DEMOGRAPHIC_DATA] Citizen Yes, I am a [DEMOGRA…" at bounding box center [469, 170] width 272 height 19
click at [333, 161] on select "Choose an option... Yes, I am a [DEMOGRAPHIC_DATA] Citizen Yes, I am a [DEMOGRA…" at bounding box center [469, 170] width 272 height 19
drag, startPoint x: 445, startPoint y: 168, endPoint x: 428, endPoint y: 179, distance: 20.3
click at [445, 168] on select "Choose an option... Yes, I am a [DEMOGRAPHIC_DATA] Citizen Yes, I am a [DEMOGRA…" at bounding box center [469, 170] width 272 height 19
click at [333, 161] on select "Choose an option... Yes, I am a [DEMOGRAPHIC_DATA] Citizen Yes, I am a [DEMOGRA…" at bounding box center [469, 170] width 272 height 19
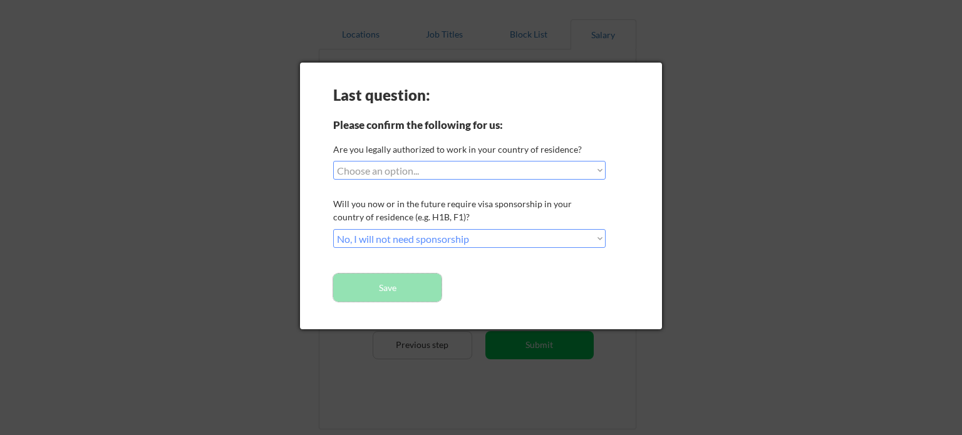
click at [423, 165] on select "Choose an option... Yes, I am a [DEMOGRAPHIC_DATA] Citizen Yes, I am a [DEMOGRA…" at bounding box center [469, 170] width 272 height 19
click at [333, 161] on select "Choose an option... Yes, I am a [DEMOGRAPHIC_DATA] Citizen Yes, I am a [DEMOGRA…" at bounding box center [469, 170] width 272 height 19
click at [418, 164] on select "Choose an option... Yes, I am a [DEMOGRAPHIC_DATA] Citizen Yes, I am a [DEMOGRA…" at bounding box center [469, 170] width 272 height 19
click at [333, 161] on select "Choose an option... Yes, I am a [DEMOGRAPHIC_DATA] Citizen Yes, I am a [DEMOGRA…" at bounding box center [469, 170] width 272 height 19
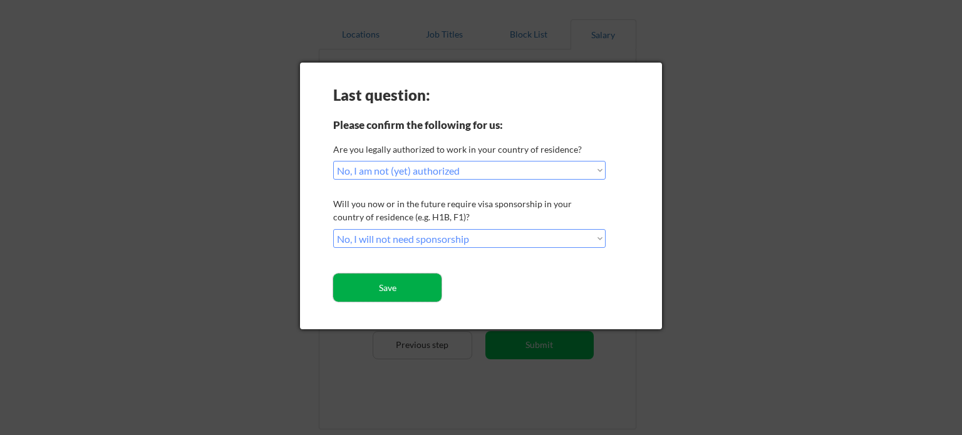
click at [400, 294] on button "Save" at bounding box center [387, 288] width 108 height 28
select select ""PLACEHOLDER_1427118222253""
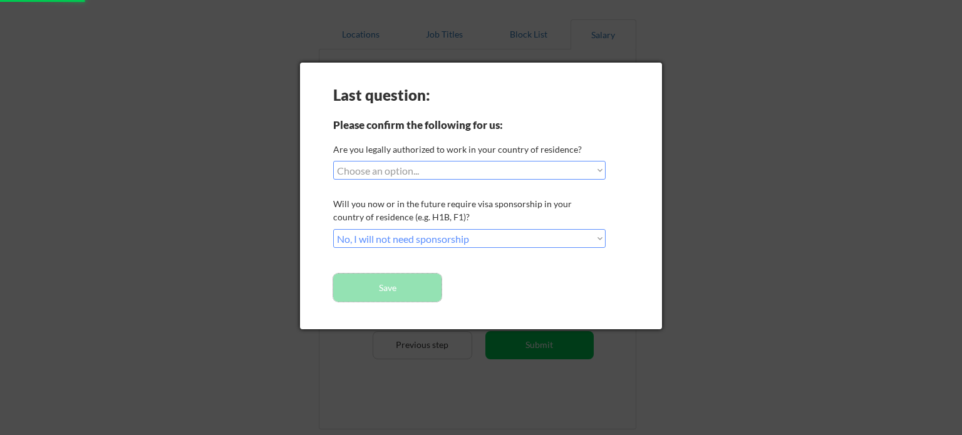
click at [425, 170] on select "Choose an option... Yes, I am a [DEMOGRAPHIC_DATA] Citizen Yes, I am a [DEMOGRA…" at bounding box center [469, 170] width 272 height 19
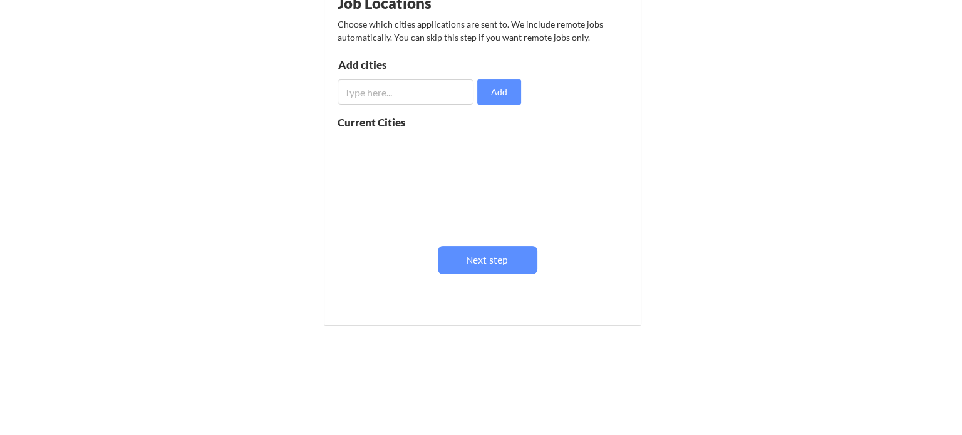
scroll to position [104, 0]
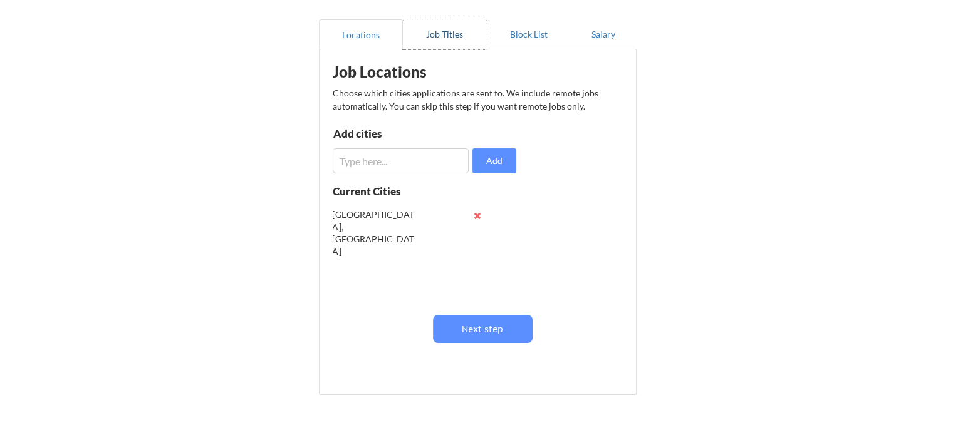
click at [426, 32] on button "Job Titles" at bounding box center [445, 34] width 84 height 30
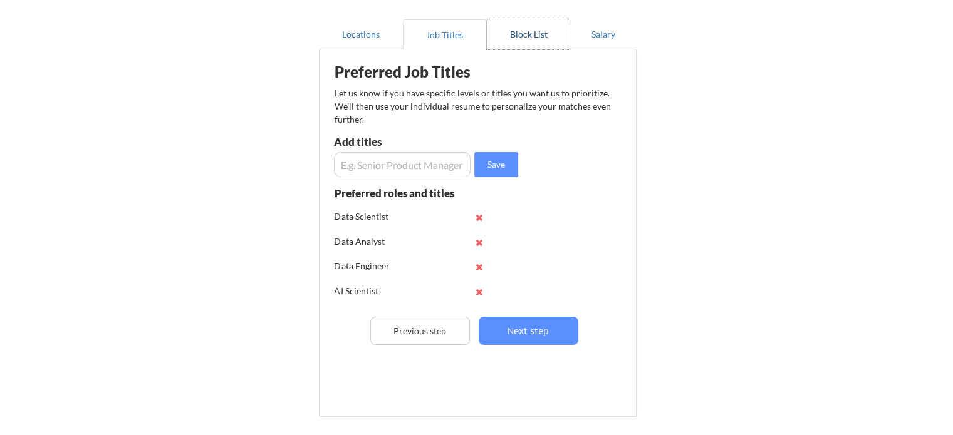
click at [544, 36] on button "Block List" at bounding box center [529, 34] width 84 height 30
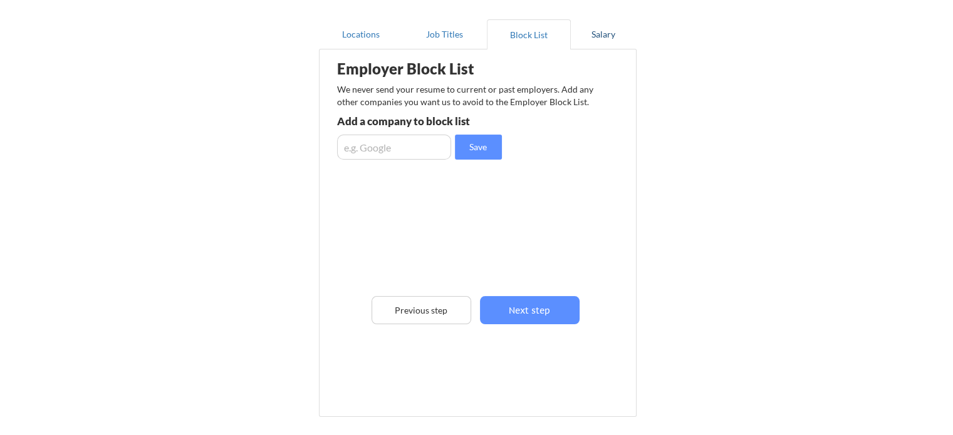
click at [611, 39] on button "Salary" at bounding box center [604, 34] width 66 height 30
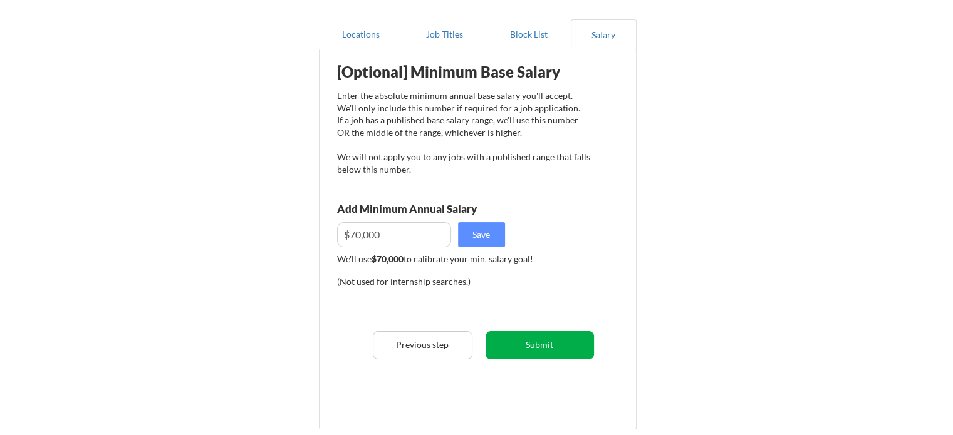
click at [562, 344] on button "Submit" at bounding box center [539, 345] width 108 height 28
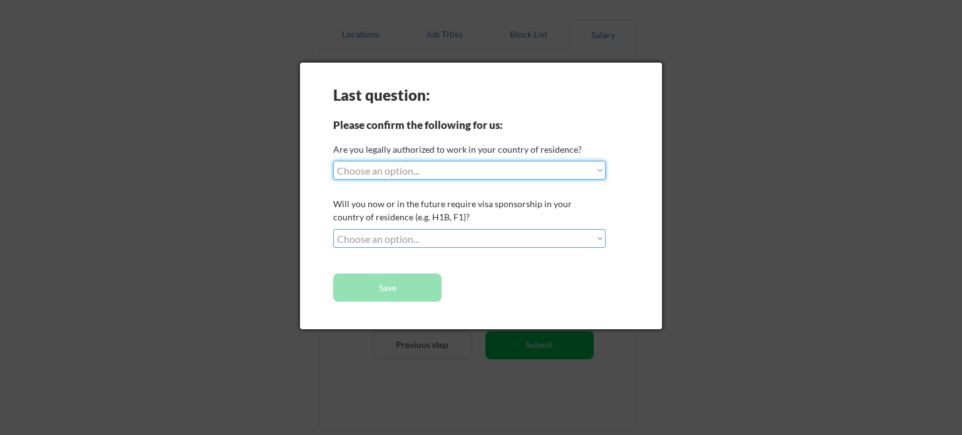
click at [403, 163] on select "Choose an option... Yes, I am a US Citizen Yes, I am a Canadian Citizen Yes, I …" at bounding box center [469, 170] width 272 height 19
click at [333, 161] on select "Choose an option... Yes, I am a US Citizen Yes, I am a Canadian Citizen Yes, I …" at bounding box center [469, 170] width 272 height 19
select select ""PLACEHOLDER_1427118222253""
click at [410, 238] on select "Choose an option... No, I will not need sponsorship Yes, I will need sponsorship" at bounding box center [469, 238] width 272 height 19
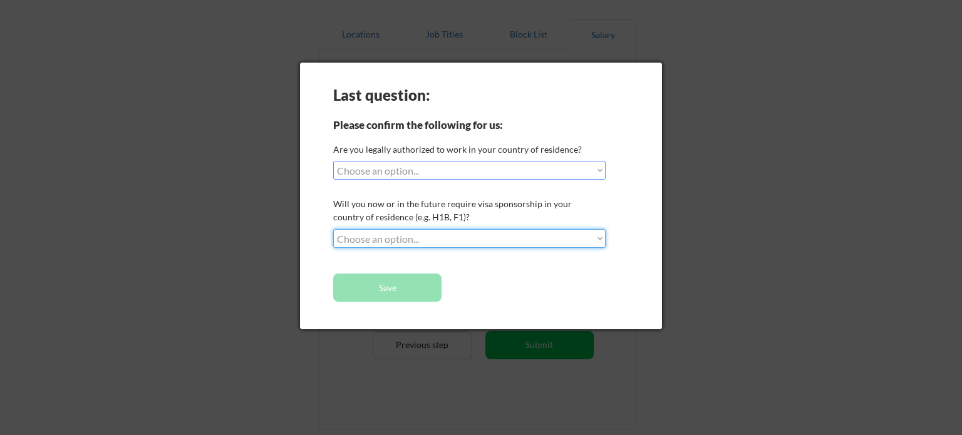
select select ""no__i_will_not_need_sponsorship""
click at [333, 229] on select "Choose an option... No, I will not need sponsorship Yes, I will need sponsorship" at bounding box center [469, 238] width 272 height 19
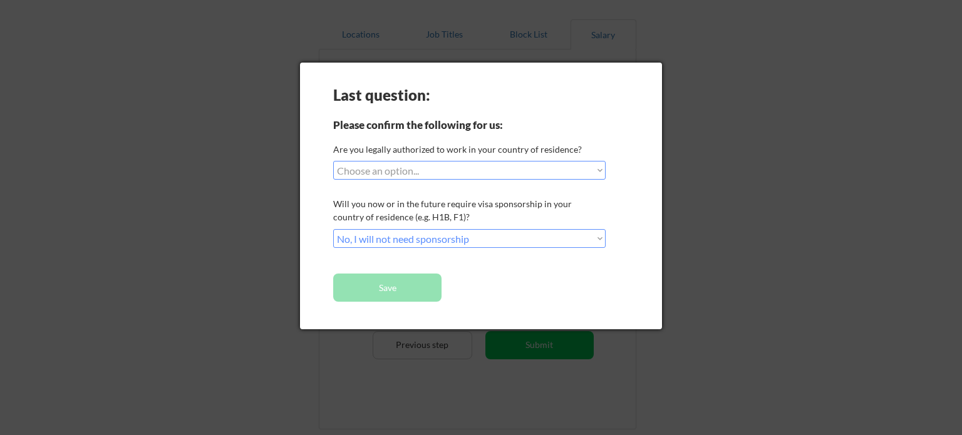
click at [408, 160] on div "Last question: Please confirm the following for us: Are you legally authorized …" at bounding box center [481, 196] width 362 height 267
click at [412, 171] on select "Choose an option... Yes, I am a [DEMOGRAPHIC_DATA] Citizen Yes, I am a [DEMOGRA…" at bounding box center [469, 170] width 272 height 19
click at [333, 161] on select "Choose an option... Yes, I am a [DEMOGRAPHIC_DATA] Citizen Yes, I am a [DEMOGRA…" at bounding box center [469, 170] width 272 height 19
click at [439, 170] on select "Choose an option... Yes, I am a [DEMOGRAPHIC_DATA] Citizen Yes, I am a [DEMOGRA…" at bounding box center [469, 170] width 272 height 19
click at [333, 161] on select "Choose an option... Yes, I am a [DEMOGRAPHIC_DATA] Citizen Yes, I am a [DEMOGRA…" at bounding box center [469, 170] width 272 height 19
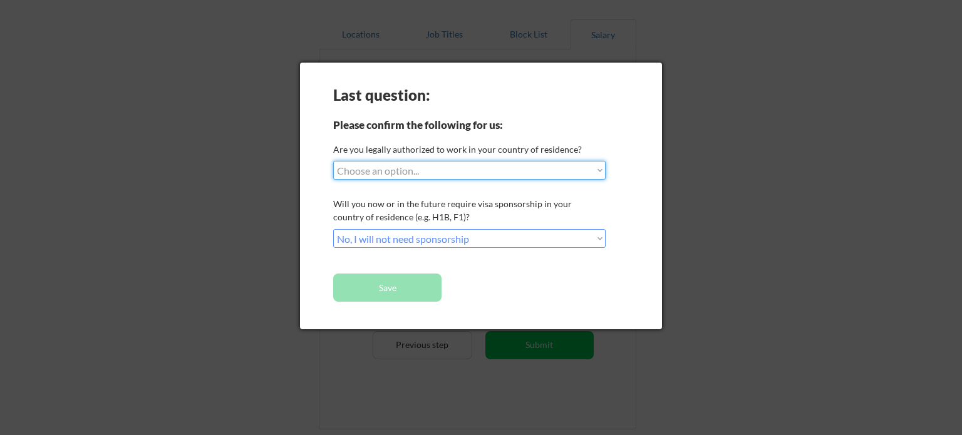
click at [431, 176] on select "Choose an option... Yes, I am a [DEMOGRAPHIC_DATA] Citizen Yes, I am a [DEMOGRA…" at bounding box center [469, 170] width 272 height 19
click at [333, 161] on select "Choose an option... Yes, I am a [DEMOGRAPHIC_DATA] Citizen Yes, I am a [DEMOGRA…" at bounding box center [469, 170] width 272 height 19
click at [380, 280] on button "Save" at bounding box center [387, 288] width 108 height 28
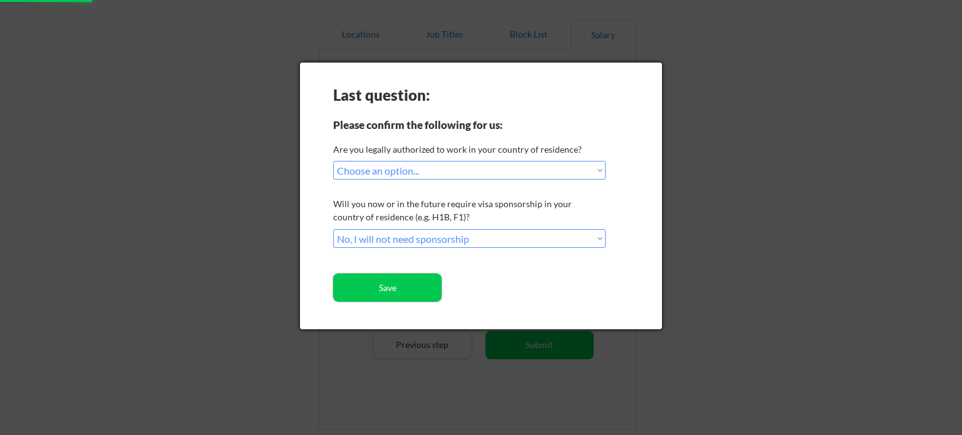
select select ""PLACEHOLDER_1427118222253""
click at [446, 172] on select "Choose an option... Yes, I am a [DEMOGRAPHIC_DATA] Citizen Yes, I am a [DEMOGRA…" at bounding box center [469, 170] width 272 height 19
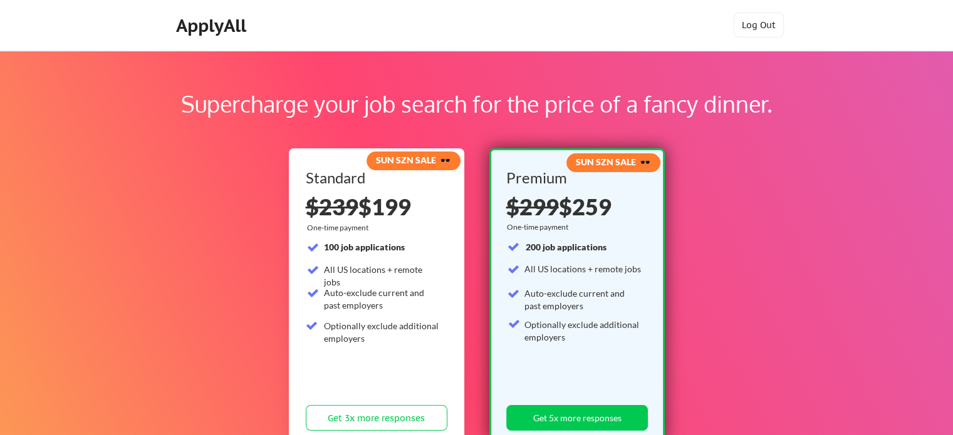
click at [548, 84] on div "Supercharge your job search for the price of a fancy dinner. SUN SZN SALE 🕶️ St…" at bounding box center [476, 392] width 953 height 685
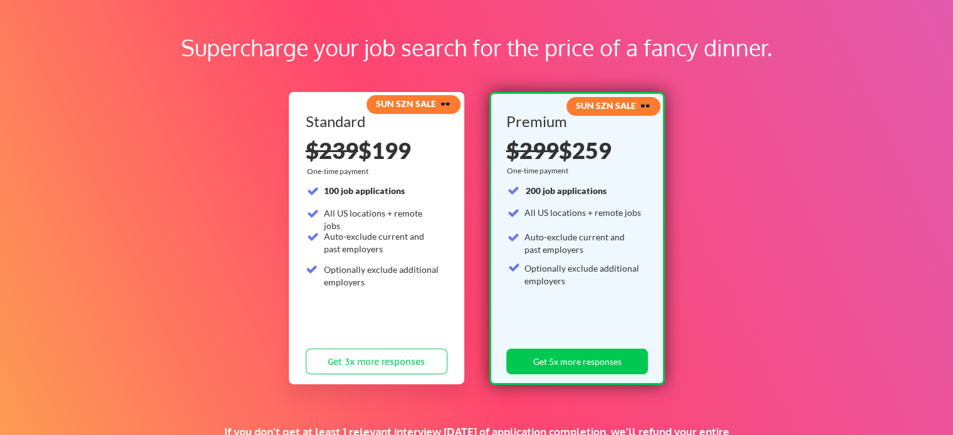
scroll to position [104, 0]
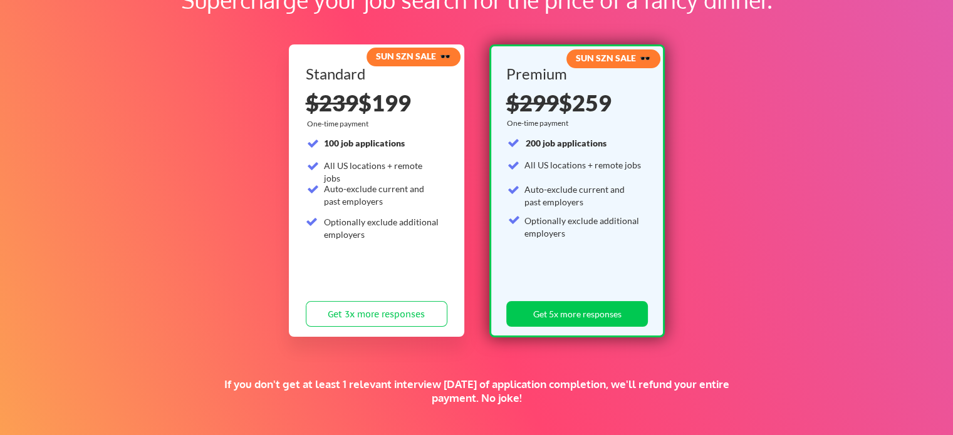
drag, startPoint x: 363, startPoint y: 107, endPoint x: 428, endPoint y: 107, distance: 64.5
click at [428, 107] on div "$239 $199" at bounding box center [377, 102] width 142 height 23
click at [748, 90] on div "Supercharge your job search for the price of a fancy dinner. SUN SZN SALE 🕶️ St…" at bounding box center [476, 288] width 953 height 685
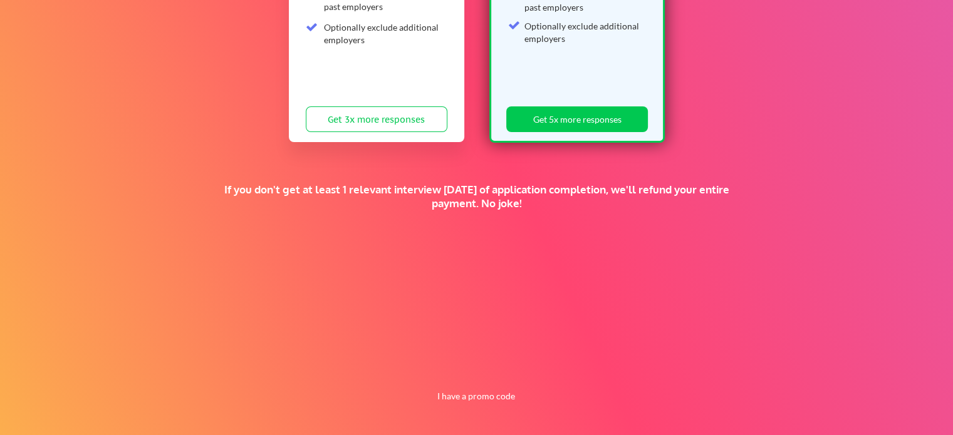
scroll to position [0, 0]
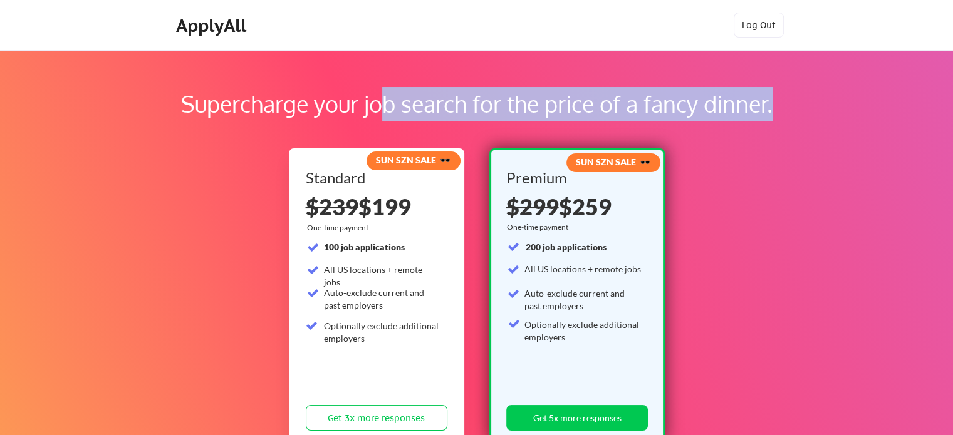
drag, startPoint x: 177, startPoint y: 86, endPoint x: 383, endPoint y: 97, distance: 206.4
click at [383, 97] on div "Supercharge your job search for the price of a fancy dinner. SUN SZN SALE 🕶️ St…" at bounding box center [476, 392] width 953 height 685
click at [383, 97] on div "Supercharge your job search for the price of a fancy dinner." at bounding box center [476, 104] width 792 height 34
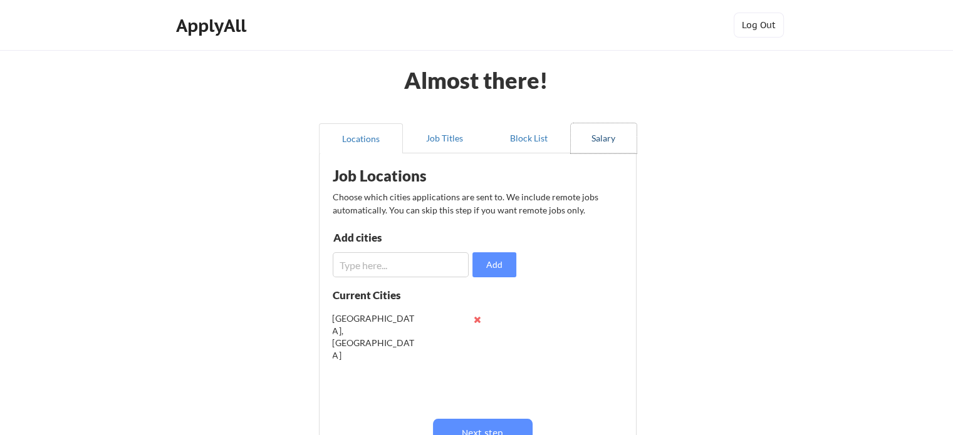
click at [592, 151] on button "Salary" at bounding box center [604, 138] width 66 height 30
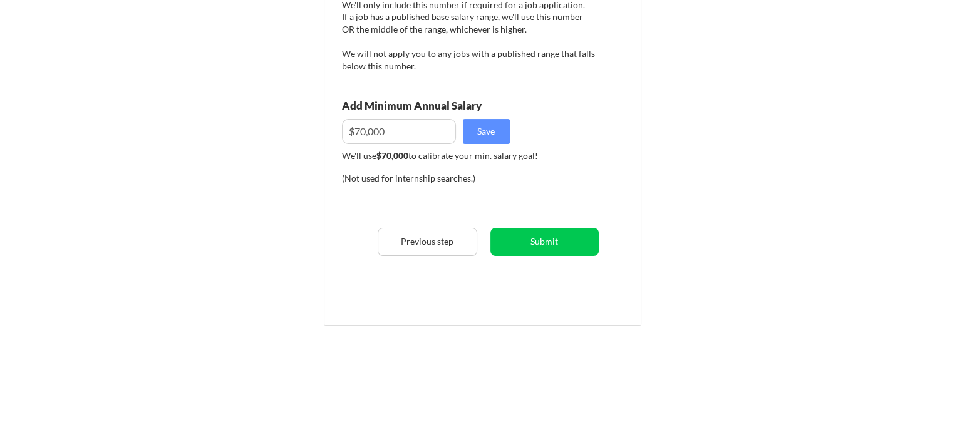
scroll to position [209, 0]
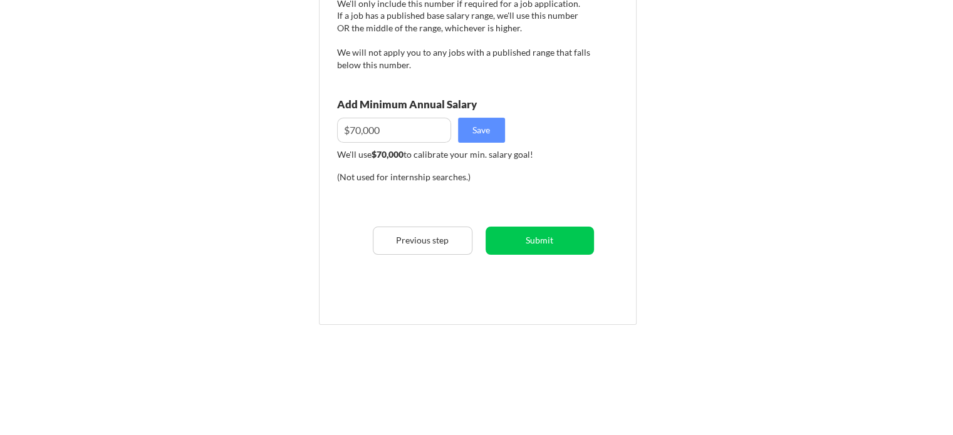
click at [527, 220] on div "[Optional] Minimum Base Salary Enter the absolute minimum annual base salary yo…" at bounding box center [480, 130] width 309 height 358
click at [535, 236] on button "Submit" at bounding box center [539, 241] width 108 height 28
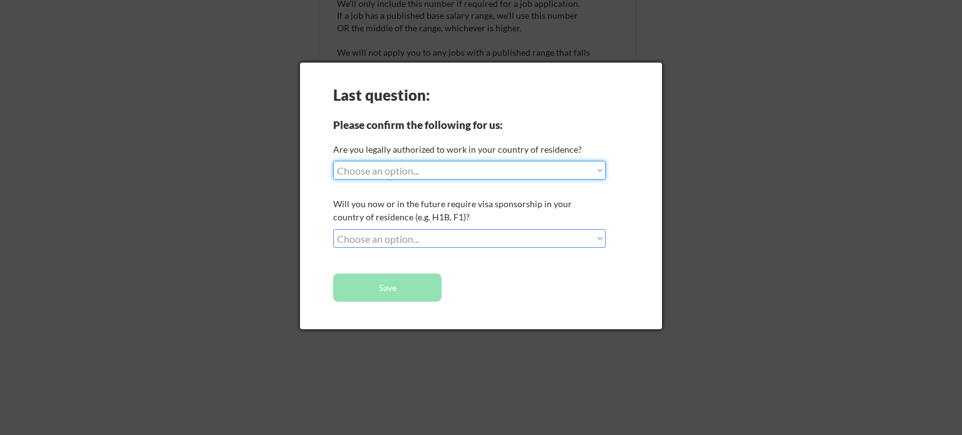
click at [453, 179] on div "Last question: Please confirm the following for us: Are you legally authorized …" at bounding box center [481, 196] width 362 height 267
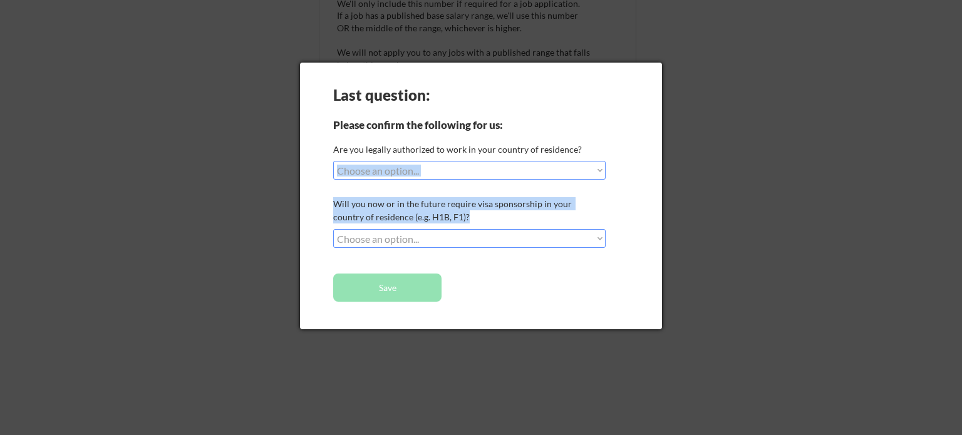
click at [393, 168] on select "Choose an option... Yes, I am a [DEMOGRAPHIC_DATA] Citizen Yes, I am a [DEMOGRA…" at bounding box center [469, 170] width 272 height 19
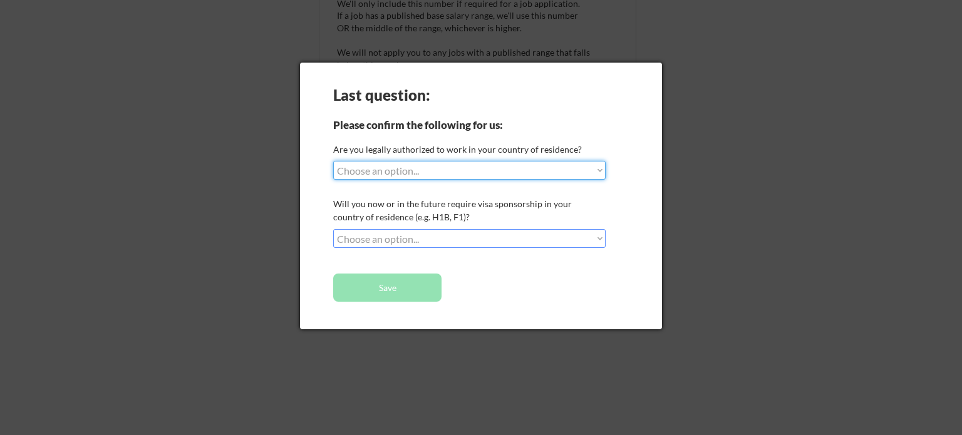
click at [265, 173] on div at bounding box center [481, 217] width 962 height 435
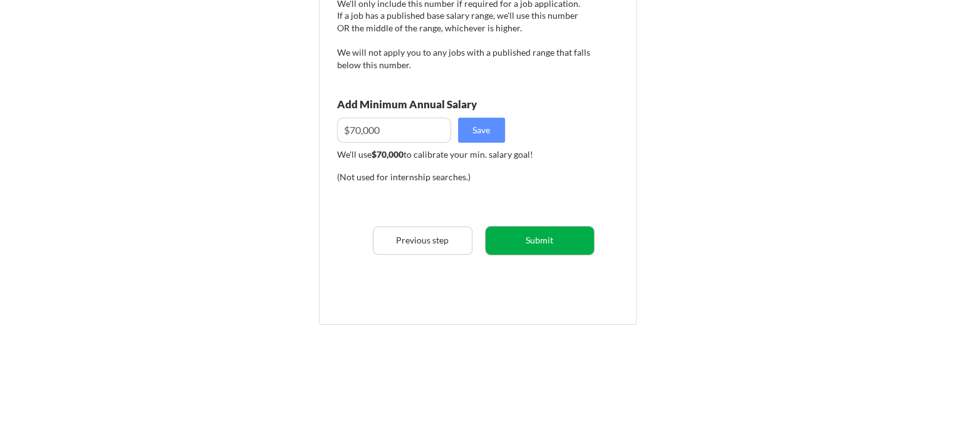
click at [544, 232] on button "Submit" at bounding box center [539, 241] width 108 height 28
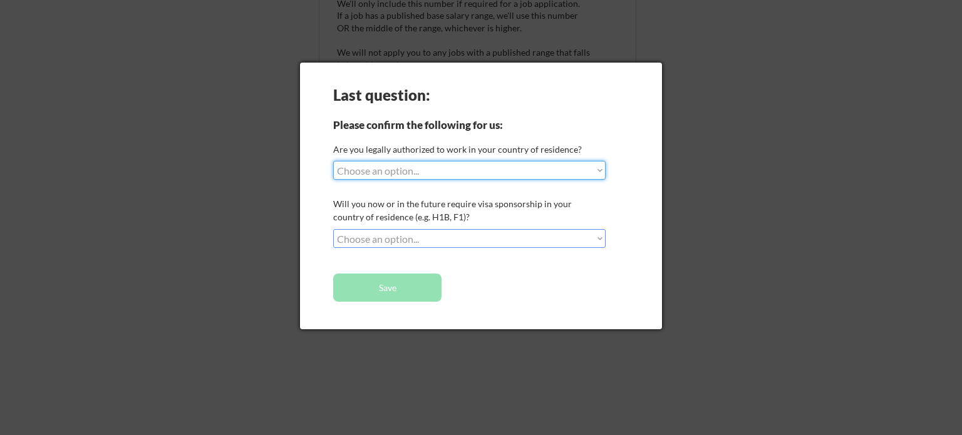
click at [398, 235] on select "Choose an option... No, I will not need sponsorship Yes, I will need sponsorship" at bounding box center [469, 238] width 272 height 19
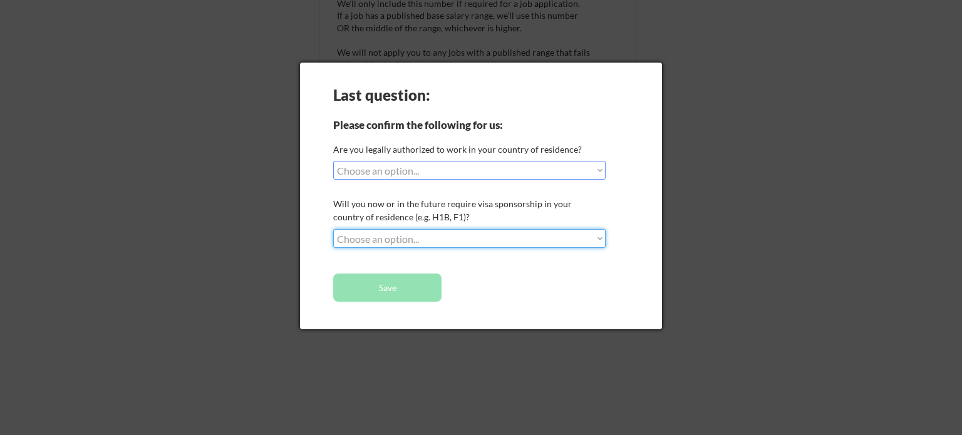
select select ""no__i_will_not_need_sponsorship""
click at [333, 229] on select "Choose an option... No, I will not need sponsorship Yes, I will need sponsorship" at bounding box center [469, 238] width 272 height 19
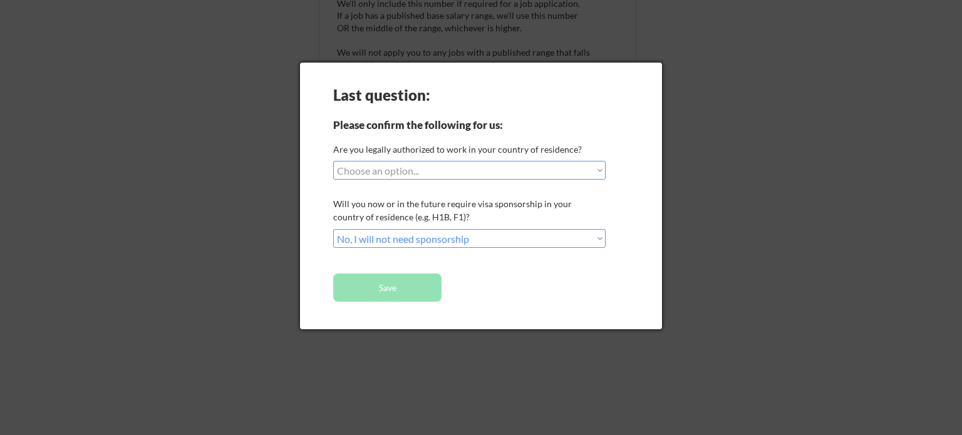
click at [380, 170] on select "Choose an option... Yes, I am a [DEMOGRAPHIC_DATA] Citizen Yes, I am a [DEMOGRA…" at bounding box center [469, 170] width 272 height 19
click at [333, 161] on select "Choose an option... Yes, I am a [DEMOGRAPHIC_DATA] Citizen Yes, I am a [DEMOGRA…" at bounding box center [469, 170] width 272 height 19
click at [421, 167] on select "Choose an option... Yes, I am a [DEMOGRAPHIC_DATA] Citizen Yes, I am a [DEMOGRA…" at bounding box center [469, 170] width 272 height 19
click at [333, 161] on select "Choose an option... Yes, I am a [DEMOGRAPHIC_DATA] Citizen Yes, I am a [DEMOGRA…" at bounding box center [469, 170] width 272 height 19
click at [429, 171] on select "Choose an option... Yes, I am a [DEMOGRAPHIC_DATA] Citizen Yes, I am a [DEMOGRA…" at bounding box center [469, 170] width 272 height 19
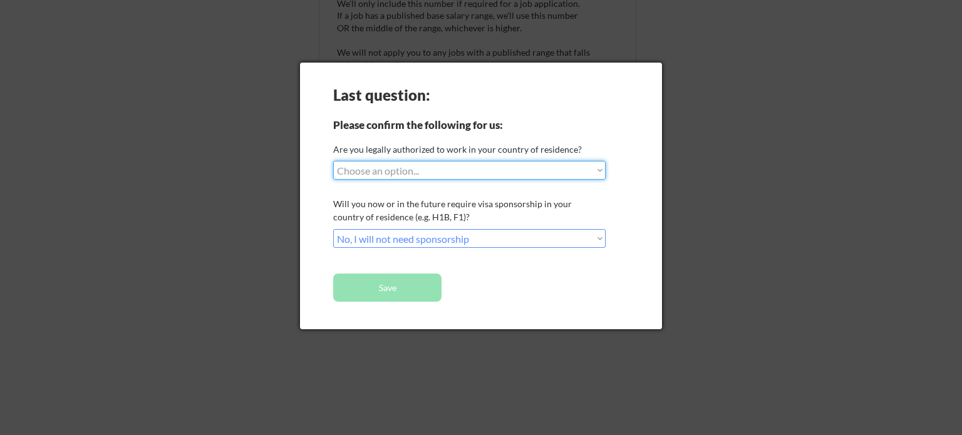
click at [333, 161] on select "Choose an option... Yes, I am a [DEMOGRAPHIC_DATA] Citizen Yes, I am a [DEMOGRA…" at bounding box center [469, 170] width 272 height 19
click at [448, 170] on select "Choose an option... Yes, I am a [DEMOGRAPHIC_DATA] Citizen Yes, I am a [DEMOGRA…" at bounding box center [469, 170] width 272 height 19
click at [333, 161] on select "Choose an option... Yes, I am a [DEMOGRAPHIC_DATA] Citizen Yes, I am a [DEMOGRA…" at bounding box center [469, 170] width 272 height 19
click at [427, 170] on select "Choose an option... Yes, I am a [DEMOGRAPHIC_DATA] Citizen Yes, I am a [DEMOGRA…" at bounding box center [469, 170] width 272 height 19
click at [333, 161] on select "Choose an option... Yes, I am a [DEMOGRAPHIC_DATA] Citizen Yes, I am a [DEMOGRA…" at bounding box center [469, 170] width 272 height 19
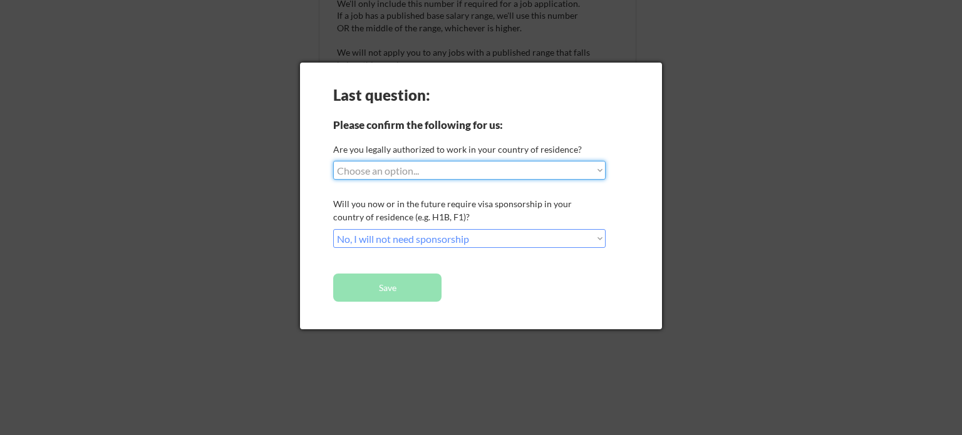
drag, startPoint x: 437, startPoint y: 166, endPoint x: 437, endPoint y: 178, distance: 11.9
click at [437, 166] on select "Choose an option... Yes, I am a [DEMOGRAPHIC_DATA] Citizen Yes, I am a [DEMOGRA…" at bounding box center [469, 170] width 272 height 19
click at [333, 161] on select "Choose an option... Yes, I am a [DEMOGRAPHIC_DATA] Citizen Yes, I am a [DEMOGRA…" at bounding box center [469, 170] width 272 height 19
click at [391, 163] on select "Choose an option... Yes, I am a [DEMOGRAPHIC_DATA] Citizen Yes, I am a [DEMOGRA…" at bounding box center [469, 170] width 272 height 19
click at [333, 161] on select "Choose an option... Yes, I am a [DEMOGRAPHIC_DATA] Citizen Yes, I am a [DEMOGRA…" at bounding box center [469, 170] width 272 height 19
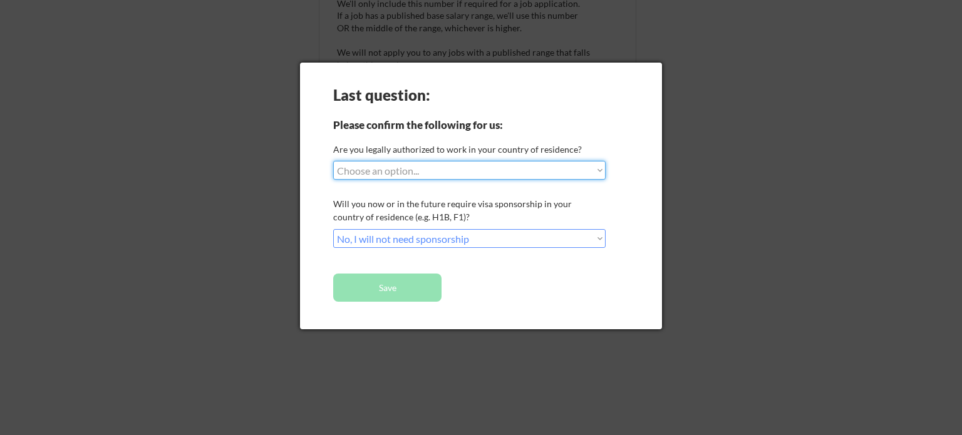
click at [388, 287] on button "Save" at bounding box center [387, 288] width 108 height 28
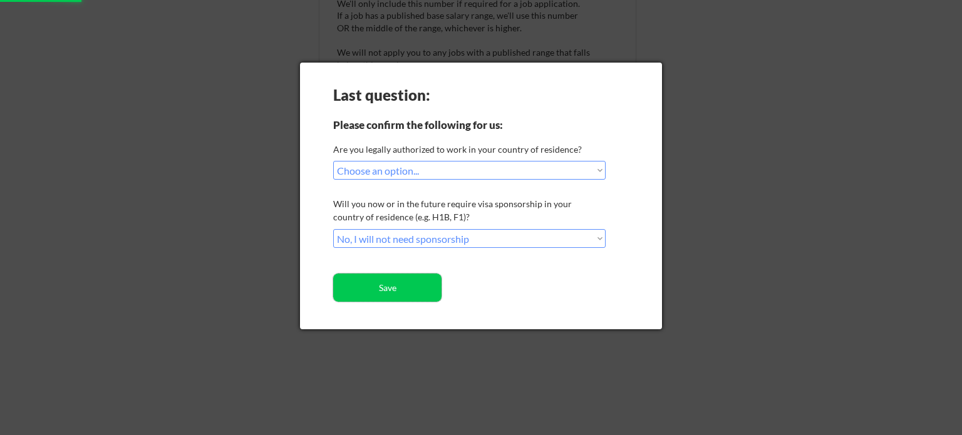
select select ""PLACEHOLDER_1427118222253""
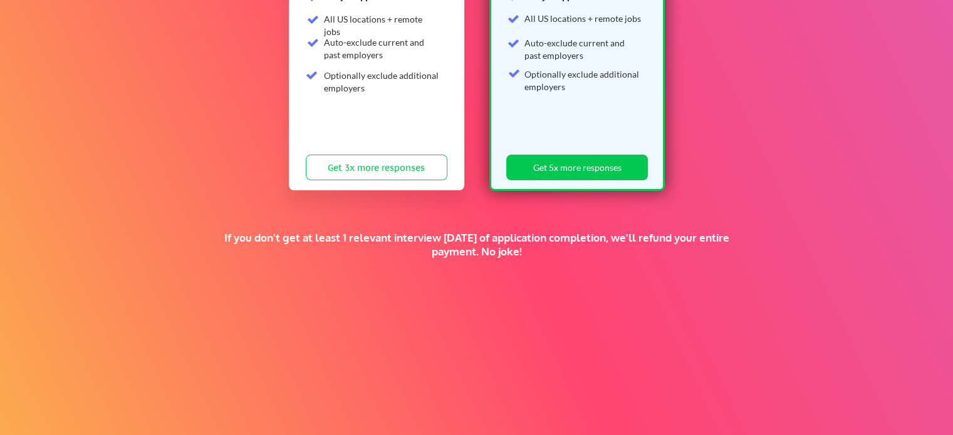
scroll to position [195, 0]
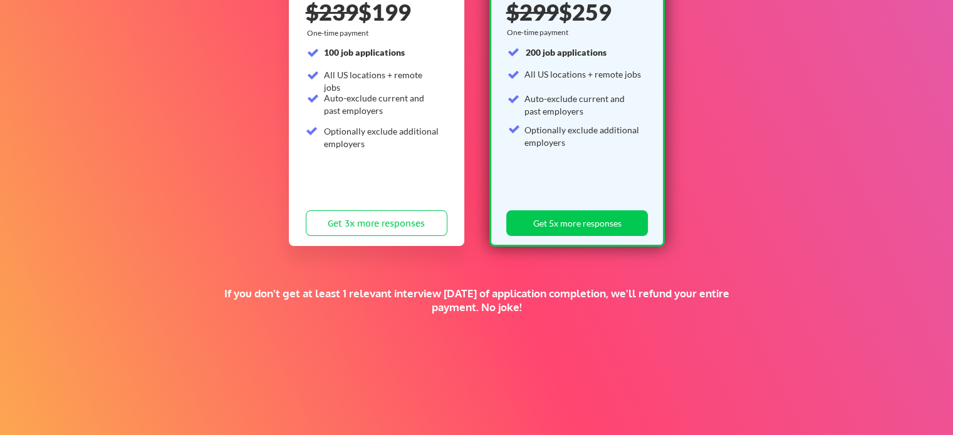
drag, startPoint x: 235, startPoint y: 292, endPoint x: 556, endPoint y: 317, distance: 322.2
click at [556, 318] on div "If you don't get at least 1 relevant interview within 1 month of application co…" at bounding box center [476, 310] width 518 height 46
click at [576, 313] on div "If you don't get at least 1 relevant interview within 1 month of application co…" at bounding box center [476, 301] width 518 height 28
click at [584, 288] on div "If you don't get at least 1 relevant interview within 1 month of application co…" at bounding box center [476, 301] width 518 height 28
drag, startPoint x: 570, startPoint y: 313, endPoint x: 229, endPoint y: 291, distance: 342.0
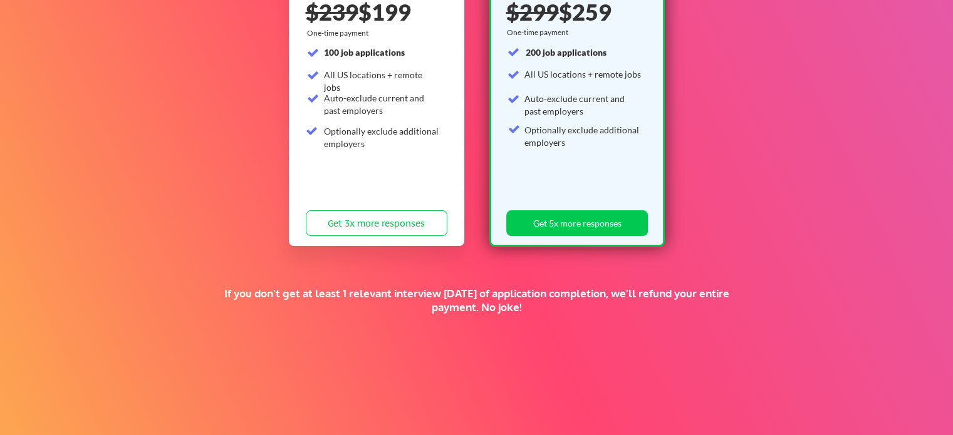
click at [229, 291] on div "If you don't get at least 1 relevant interview within 1 month of application co…" at bounding box center [476, 310] width 518 height 46
click at [473, 295] on div "If you don't get at least 1 relevant interview within 1 month of application co…" at bounding box center [476, 301] width 518 height 28
click at [452, 282] on div "Supercharge your job search for the price of a fancy dinner. SUN SZN SALE 🕶️ St…" at bounding box center [476, 197] width 953 height 685
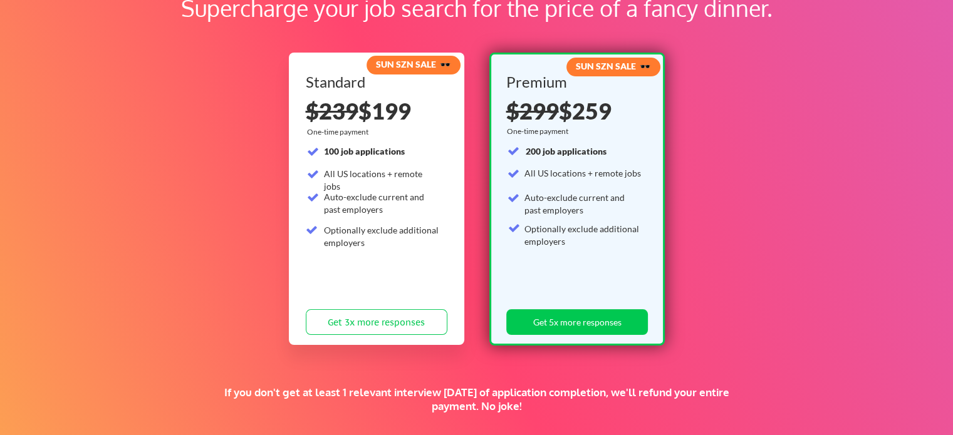
scroll to position [90, 0]
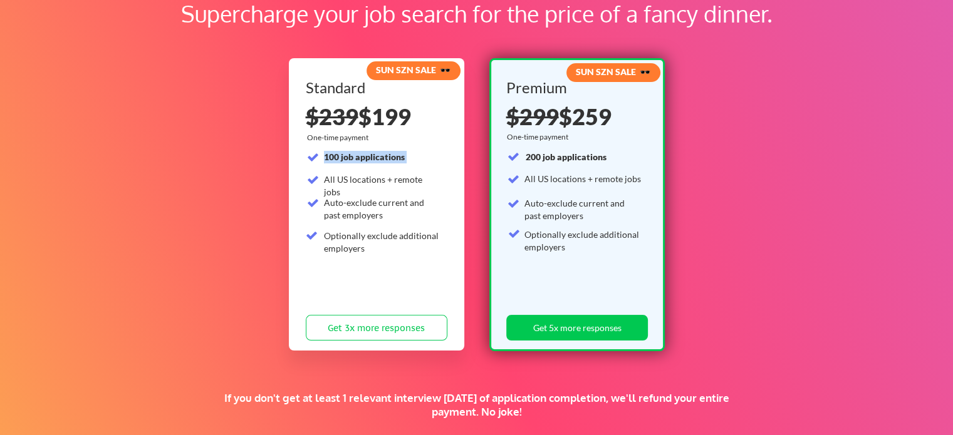
drag, startPoint x: 323, startPoint y: 176, endPoint x: 440, endPoint y: 185, distance: 116.8
click at [440, 185] on div "Standard $239 $199 One-time payment 100 job applications All US locations + rem…" at bounding box center [377, 213] width 142 height 266
click at [442, 184] on div "Standard $239 $199 One-time payment 100 job applications All US locations + rem…" at bounding box center [377, 213] width 142 height 266
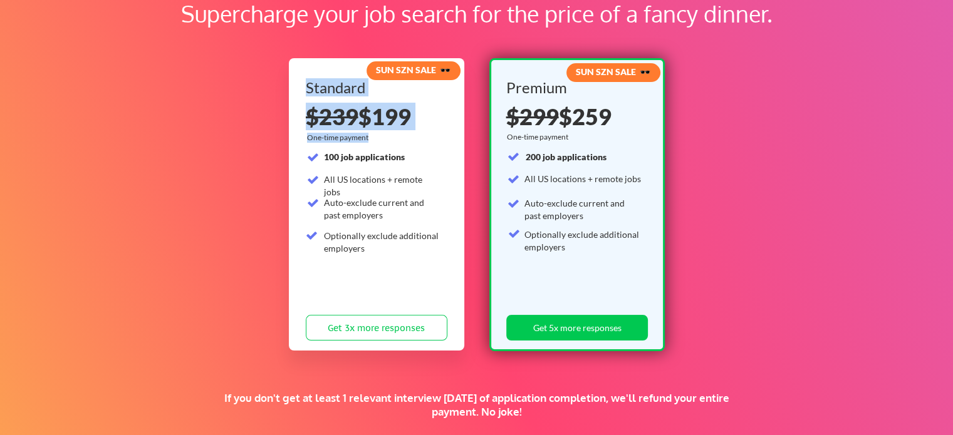
drag, startPoint x: 410, startPoint y: 175, endPoint x: 319, endPoint y: 152, distance: 94.3
click at [320, 152] on div "SUN SZN SALE 🕶️ Standard $239 $199 One-time payment 100 job applications All US…" at bounding box center [376, 204] width 175 height 292
click at [319, 152] on div "100 job applications All US locations + remote jobs Auto-exclude current and pa…" at bounding box center [373, 205] width 134 height 108
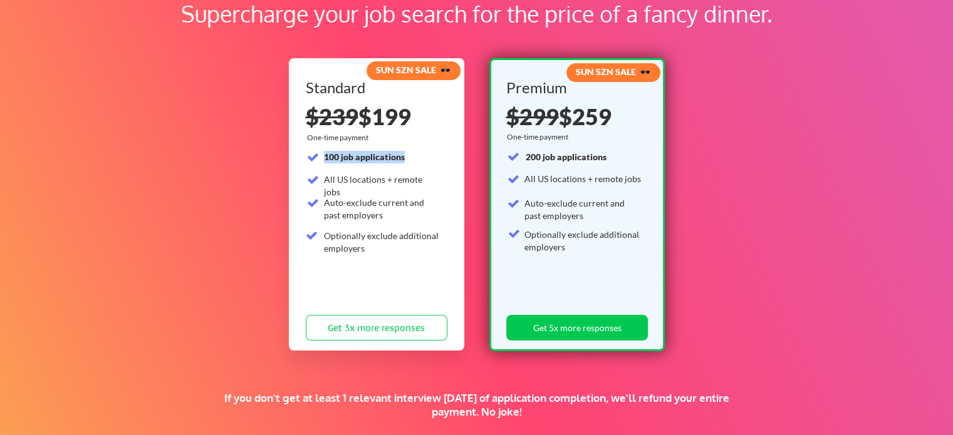
drag, startPoint x: 325, startPoint y: 156, endPoint x: 413, endPoint y: 155, distance: 88.3
click at [413, 155] on div "100 job applications" at bounding box center [382, 157] width 116 height 13
click at [409, 167] on div "100 job applications All US locations + remote jobs Auto-exclude current and pa…" at bounding box center [373, 205] width 134 height 108
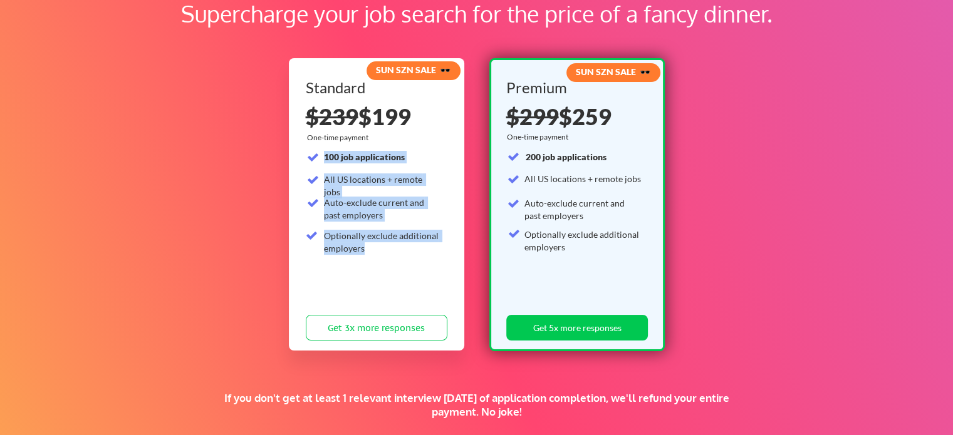
drag, startPoint x: 323, startPoint y: 153, endPoint x: 380, endPoint y: 247, distance: 110.4
click at [380, 247] on div "100 job applications All US locations + remote jobs Auto-exclude current and pa…" at bounding box center [373, 205] width 134 height 108
click at [367, 239] on div "Optionally exclude additional employers" at bounding box center [382, 242] width 116 height 24
drag, startPoint x: 373, startPoint y: 250, endPoint x: 326, endPoint y: 203, distance: 66.9
click at [326, 203] on div "100 job applications All US locations + remote jobs Auto-exclude current and pa…" at bounding box center [373, 205] width 134 height 108
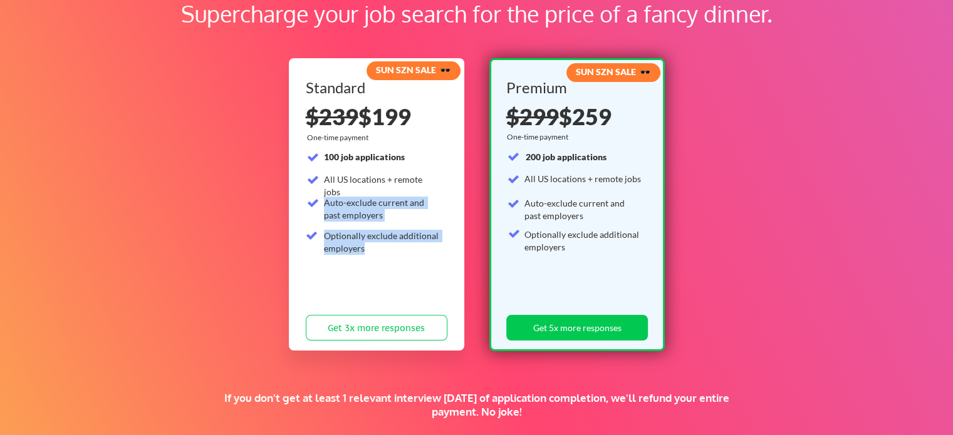
click at [326, 203] on div "Auto-exclude current and past employers" at bounding box center [382, 209] width 116 height 24
drag, startPoint x: 368, startPoint y: 249, endPoint x: 325, endPoint y: 154, distance: 104.6
click at [325, 154] on div "100 job applications All US locations + remote jobs Auto-exclude current and pa…" at bounding box center [373, 205] width 134 height 108
click at [325, 153] on strong "100 job applications" at bounding box center [364, 157] width 81 height 11
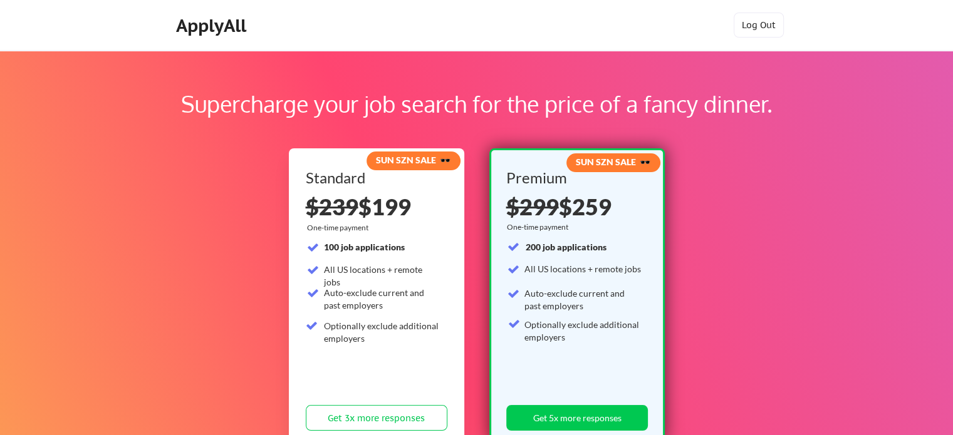
scroll to position [0, 0]
